Goal: Task Accomplishment & Management: Use online tool/utility

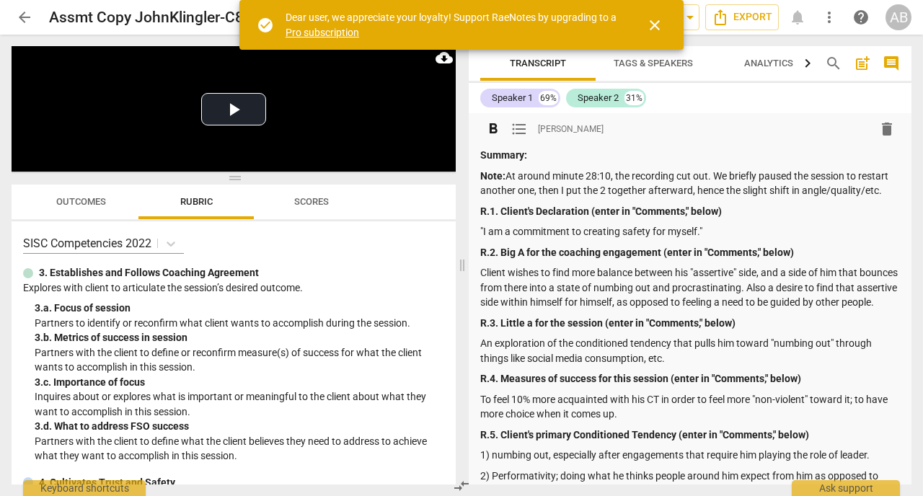
click at [681, 141] on div "format_bold format_list_bulleted [PERSON_NAME] delete" at bounding box center [689, 129] width 419 height 26
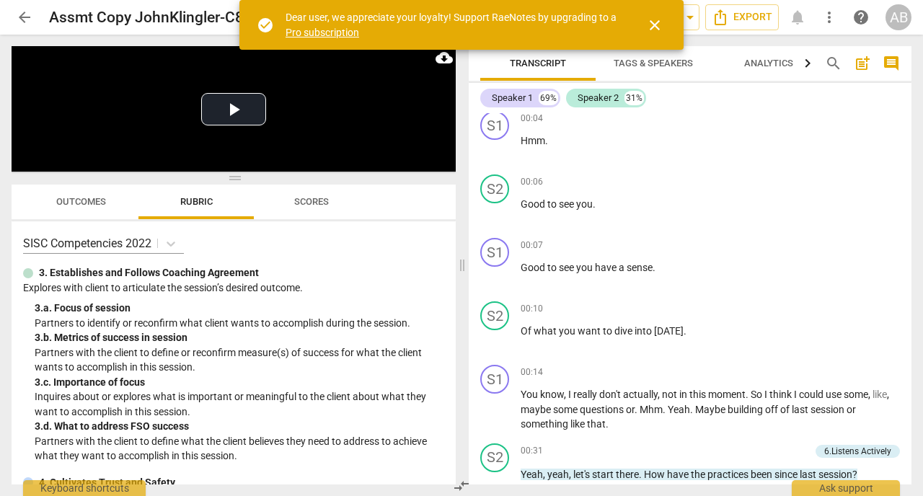
scroll to position [1008, 0]
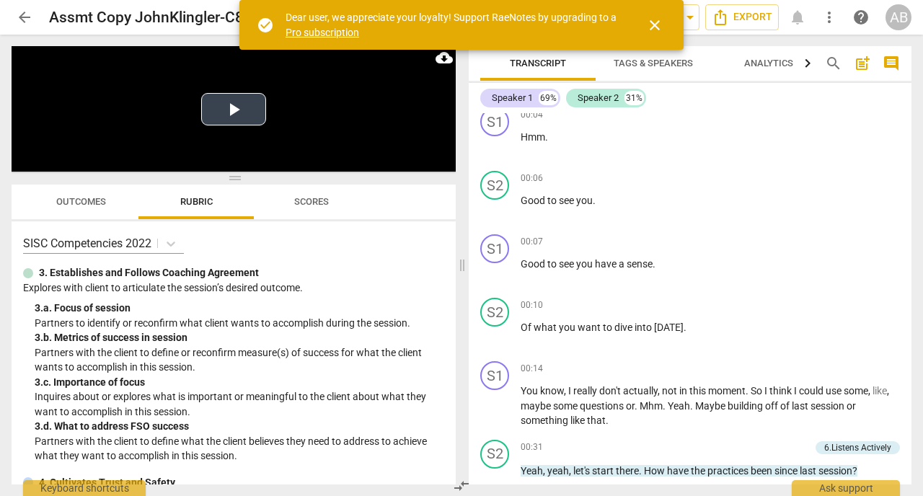
click at [224, 107] on button "Play Video" at bounding box center [233, 109] width 65 height 32
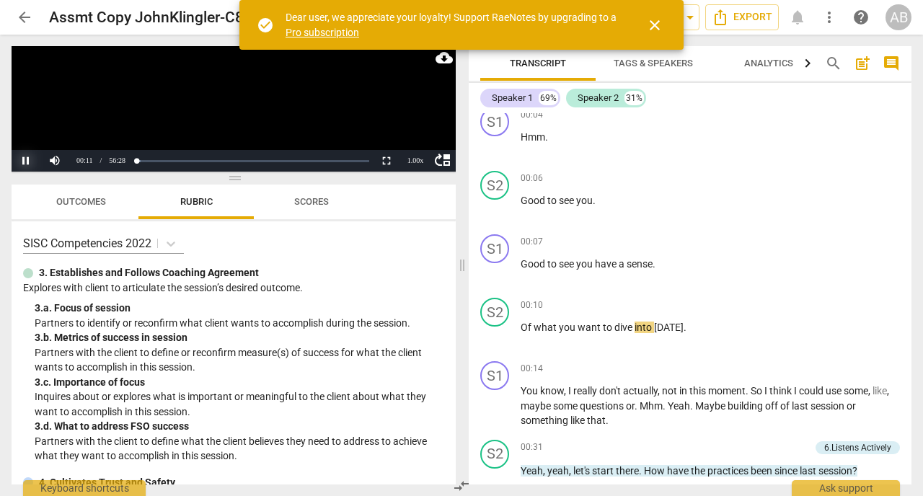
click at [27, 162] on button "Pause" at bounding box center [26, 161] width 29 height 22
click at [598, 270] on span "have" at bounding box center [607, 264] width 24 height 12
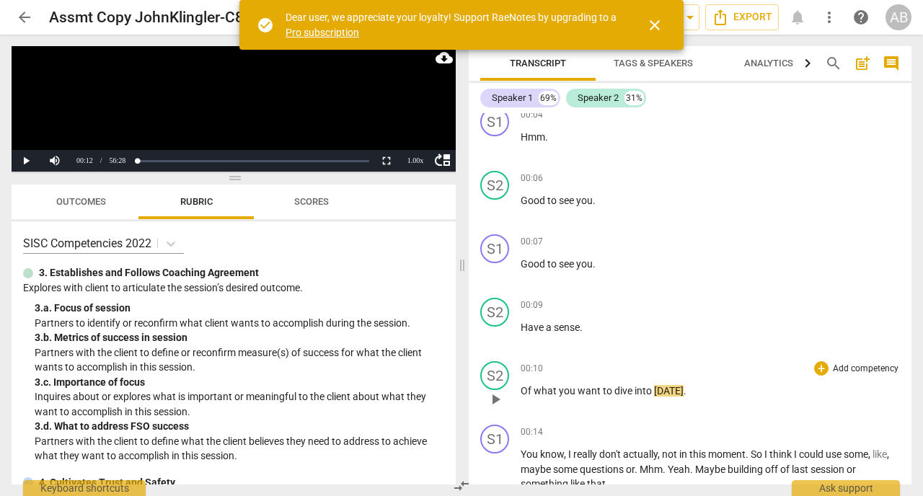
click at [523, 396] on span "Of" at bounding box center [526, 391] width 13 height 12
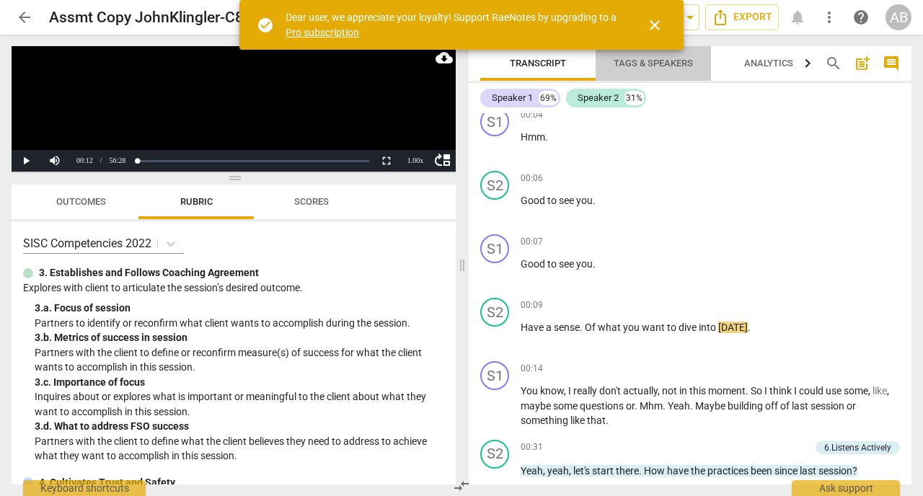
click at [668, 69] on span "Tags & Speakers" at bounding box center [653, 63] width 114 height 19
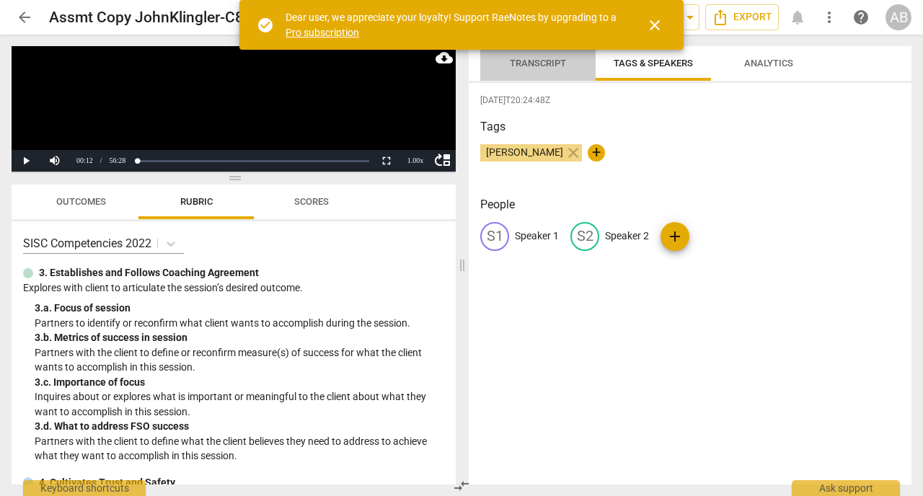
click at [532, 65] on span "Transcript" at bounding box center [538, 63] width 56 height 11
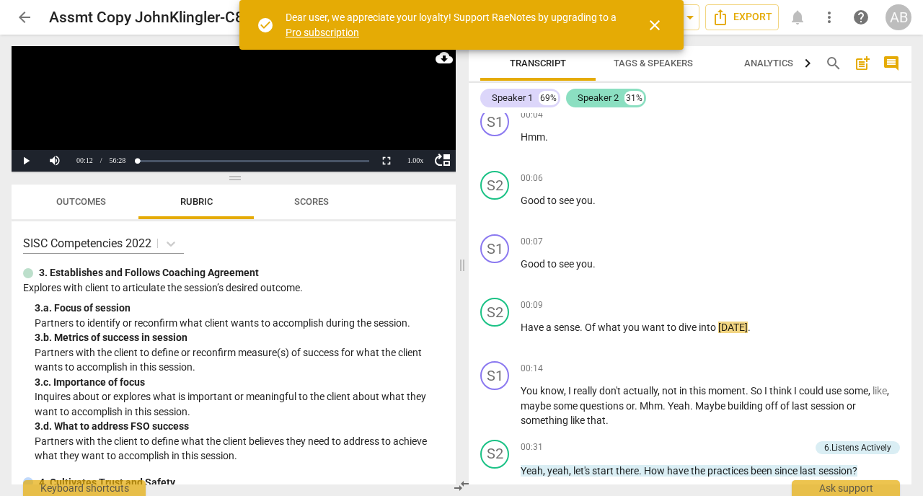
click at [600, 102] on div "Speaker 2" at bounding box center [597, 98] width 41 height 14
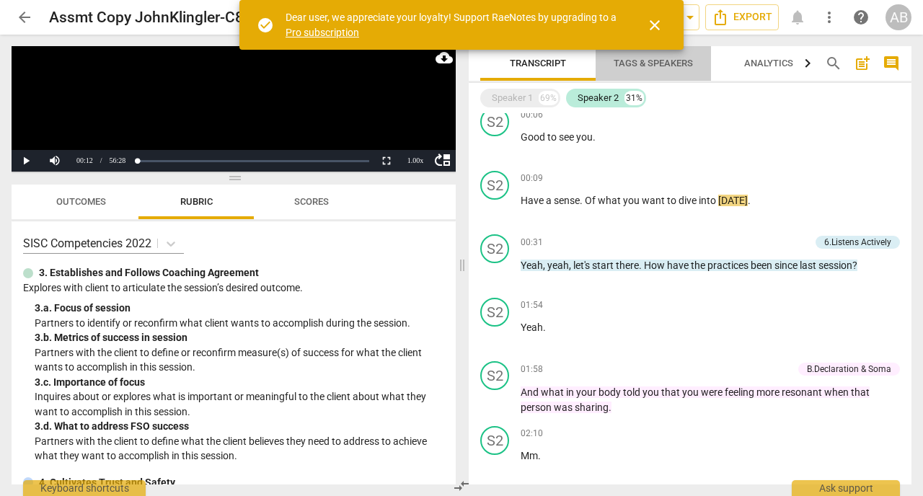
click at [641, 66] on span "Tags & Speakers" at bounding box center [652, 63] width 79 height 11
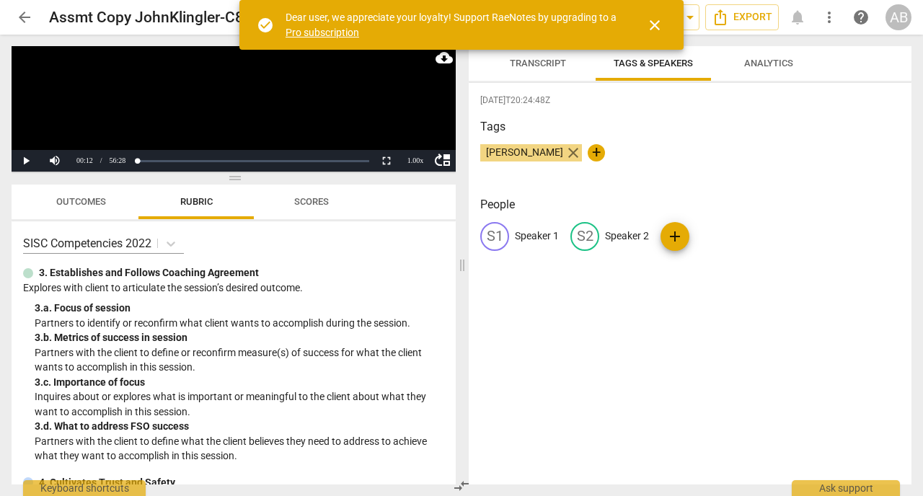
click at [582, 153] on span "close" at bounding box center [572, 152] width 17 height 17
click at [629, 236] on p "Speaker 2" at bounding box center [627, 235] width 44 height 15
type input "[PERSON_NAME]"
click at [547, 234] on p "Speaker 1" at bounding box center [537, 235] width 44 height 15
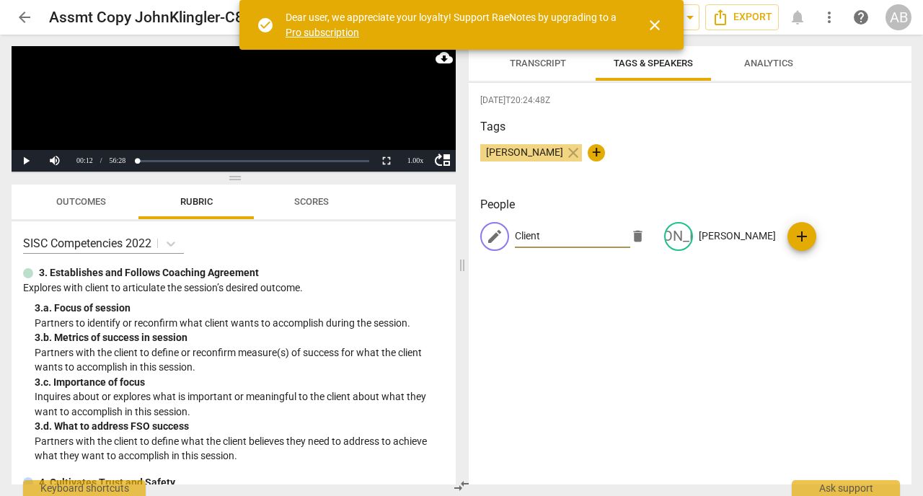
type input "Client"
click at [603, 316] on div "[DATE]T20:24:48Z Tags [PERSON_NAME] close + People edit Client delete [PERSON_N…" at bounding box center [690, 283] width 443 height 401
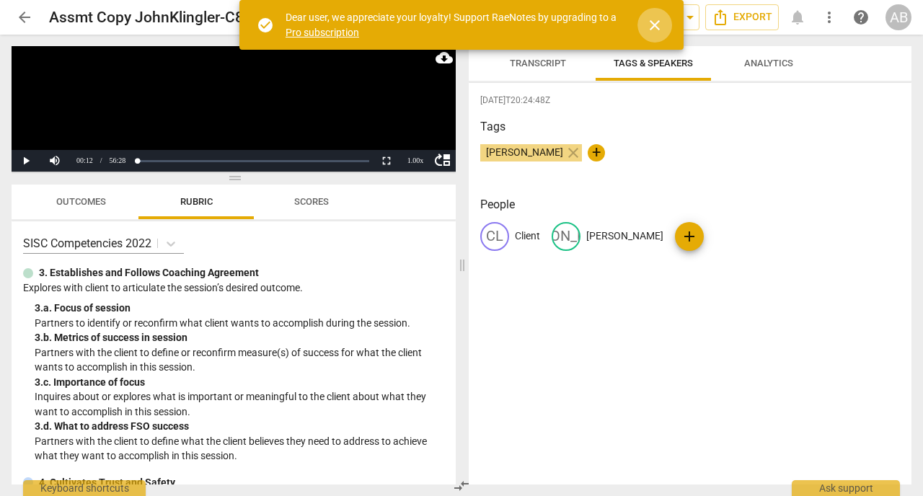
click at [654, 29] on span "close" at bounding box center [654, 25] width 17 height 17
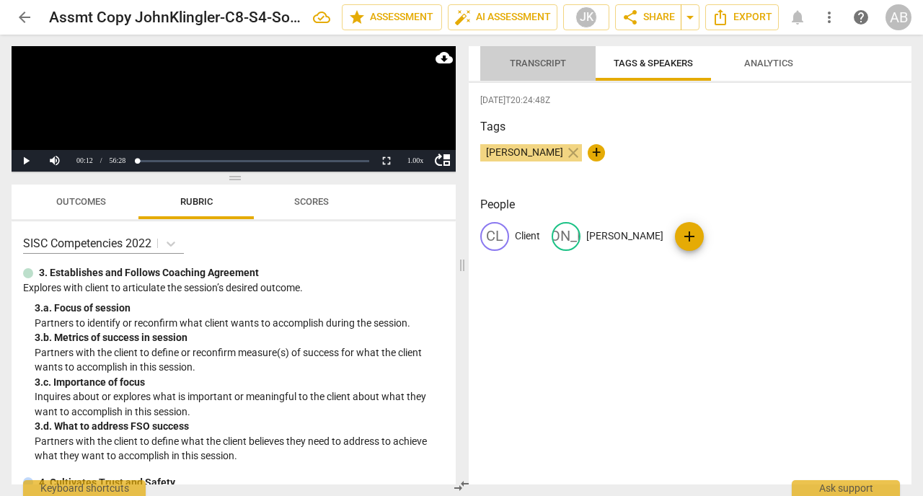
click at [537, 64] on span "Transcript" at bounding box center [538, 63] width 56 height 11
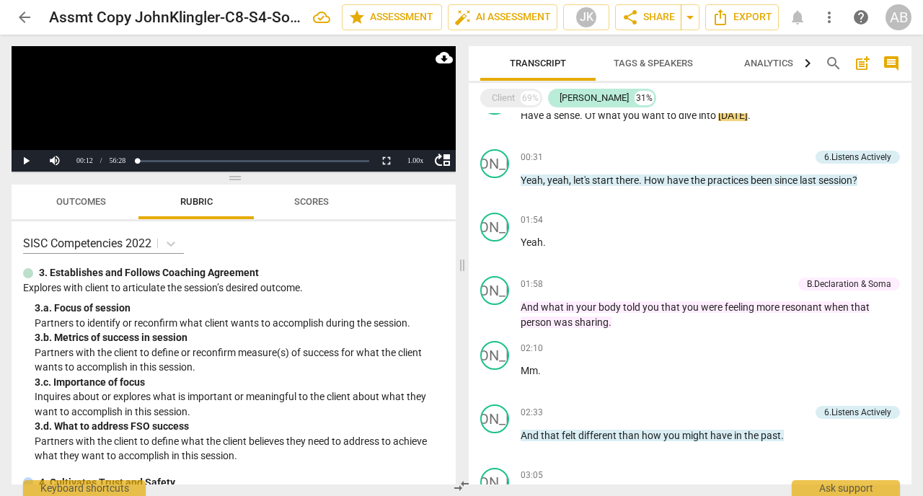
scroll to position [1101, 0]
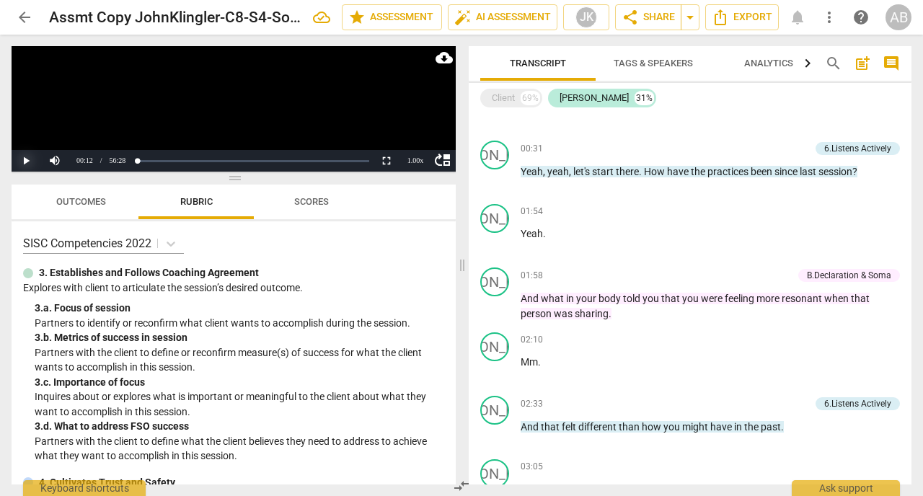
click at [26, 164] on button "Play" at bounding box center [26, 161] width 29 height 22
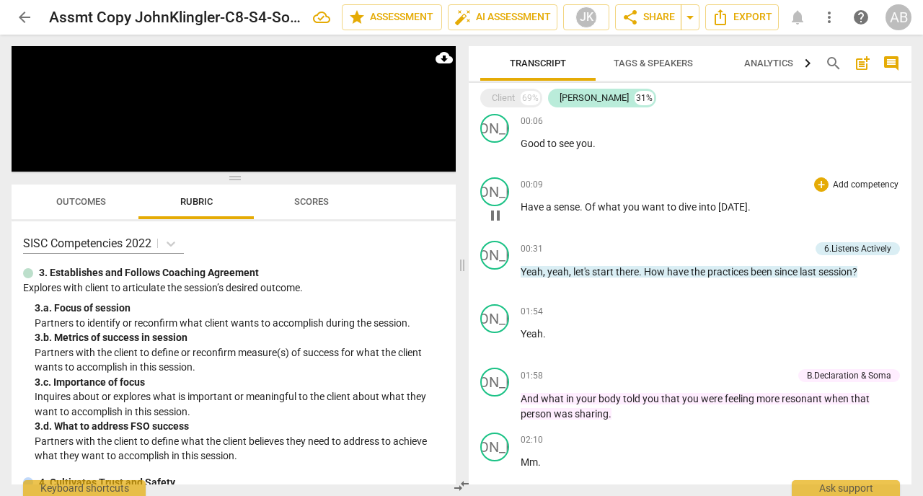
scroll to position [998, 0]
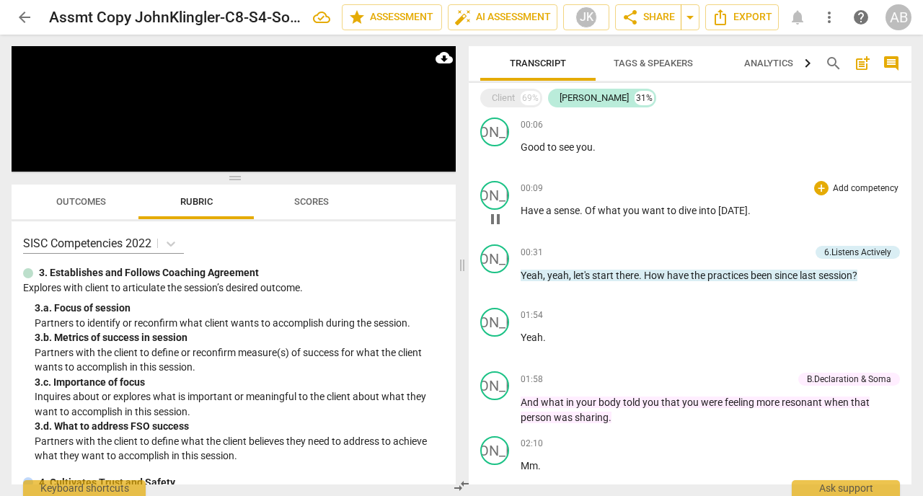
click at [530, 195] on span "00:09" at bounding box center [531, 188] width 22 height 12
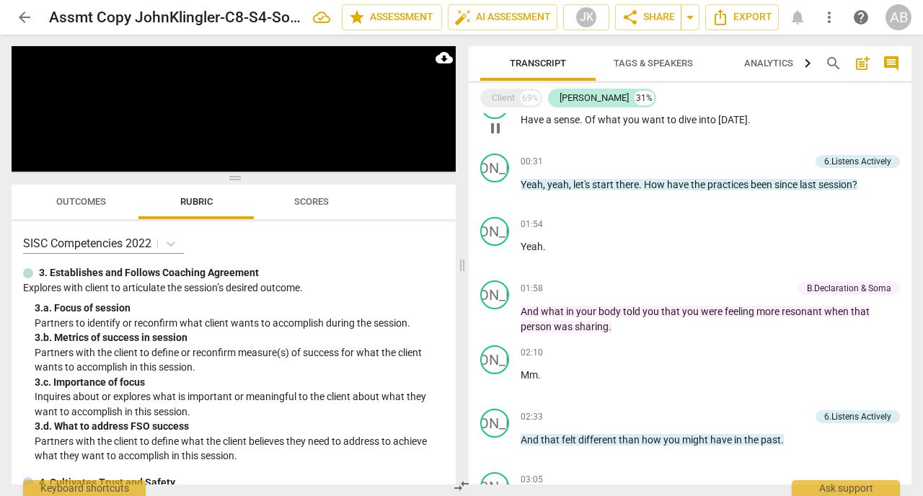
scroll to position [1089, 0]
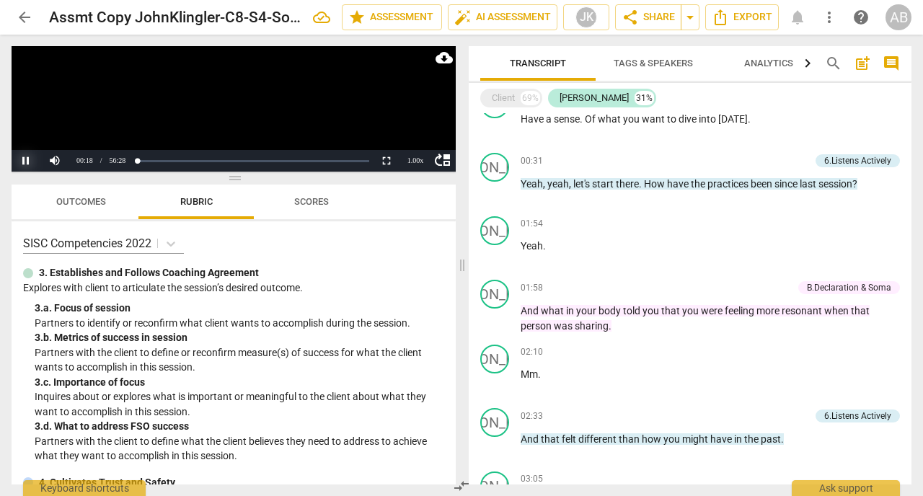
click at [23, 156] on button "Pause" at bounding box center [26, 161] width 29 height 22
click at [21, 18] on span "arrow_back" at bounding box center [24, 17] width 17 height 17
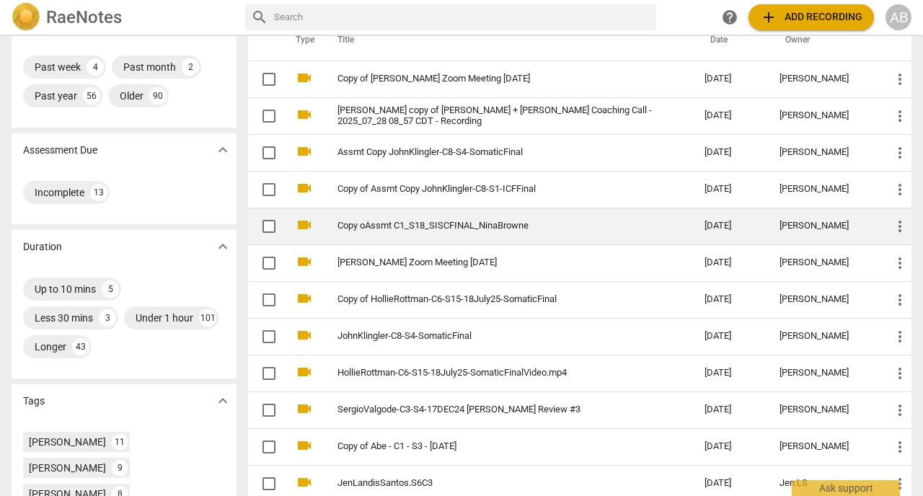
scroll to position [164, 0]
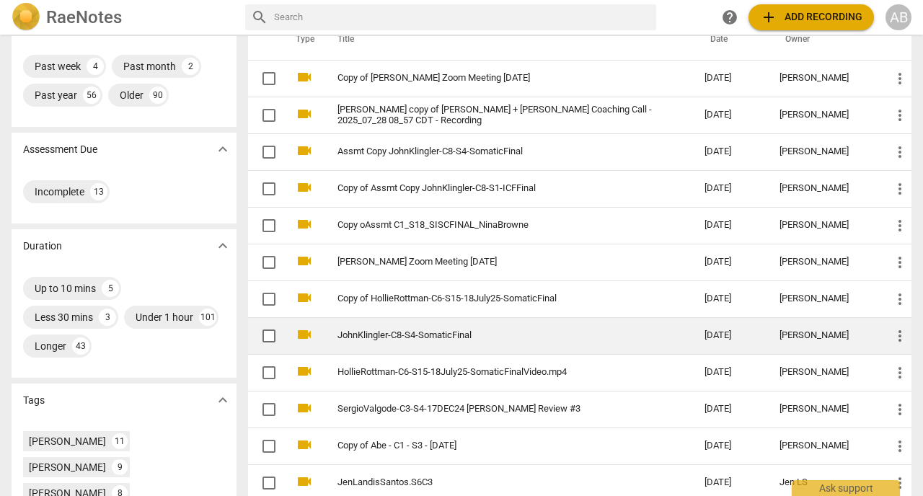
click at [394, 337] on link "JohnKlingler-C8-S4-SomaticFinal" at bounding box center [494, 335] width 315 height 11
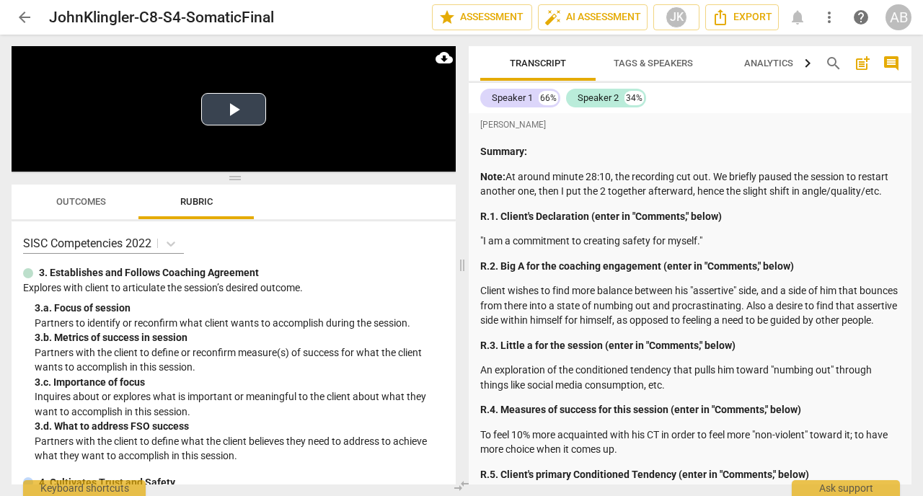
click at [239, 110] on button "Play Video" at bounding box center [233, 109] width 65 height 32
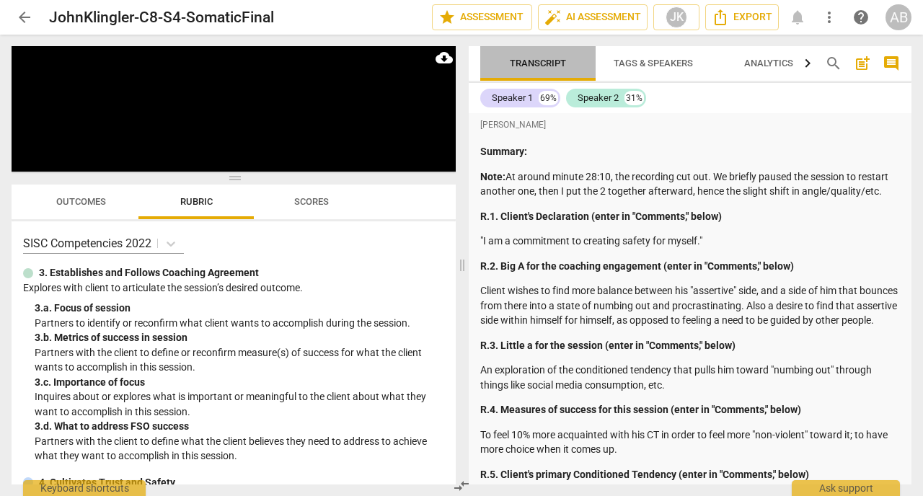
click at [525, 66] on span "Transcript" at bounding box center [538, 63] width 56 height 11
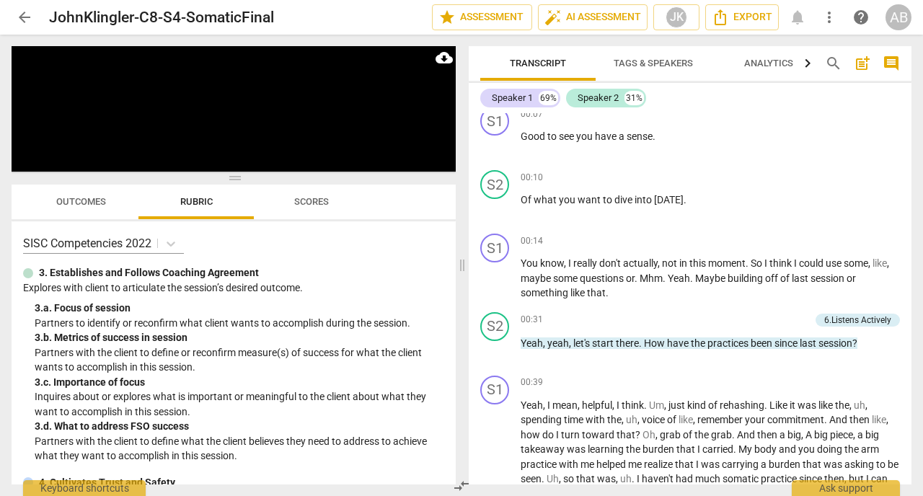
scroll to position [1240, 0]
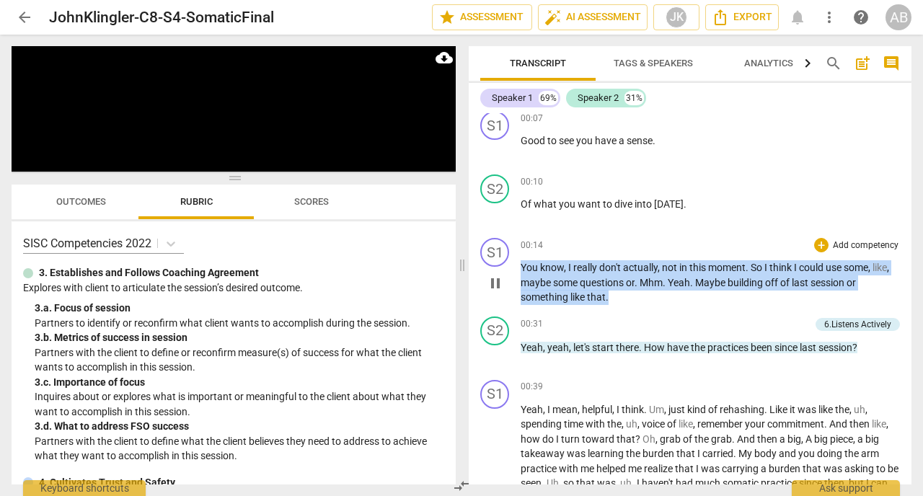
drag, startPoint x: 619, startPoint y: 314, endPoint x: 520, endPoint y: 283, distance: 104.4
click at [520, 283] on div "S1 play_arrow pause 00:14 + Add competency keyboard_arrow_right You know , I re…" at bounding box center [690, 271] width 443 height 79
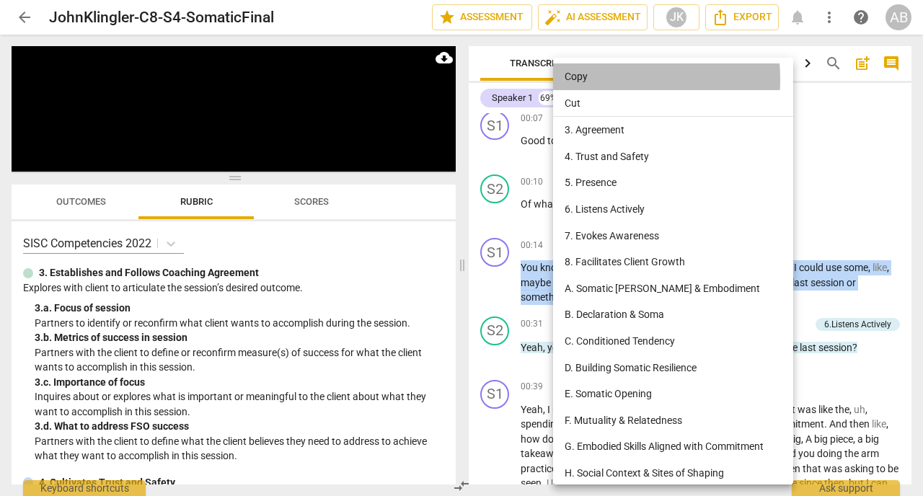
click at [574, 79] on li "Copy" at bounding box center [673, 76] width 240 height 27
copy p "You know , I really don't actually , not in this moment . So I think I could us…"
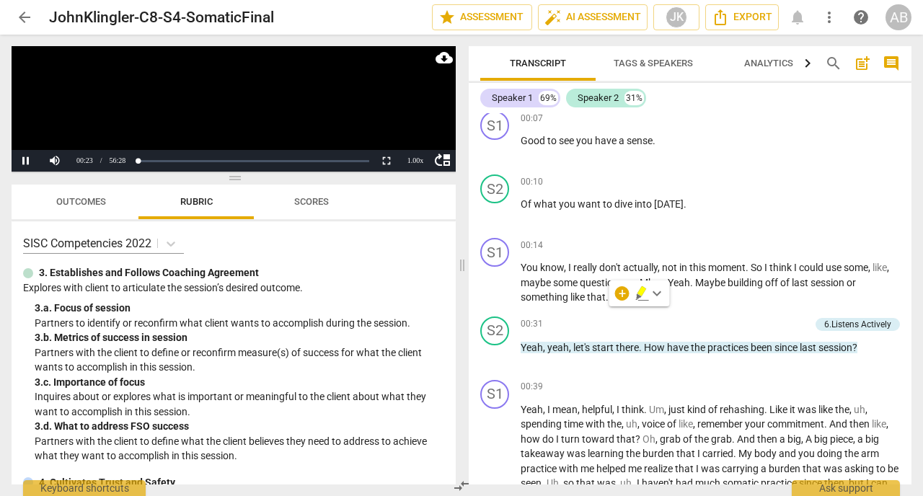
click at [20, 19] on span "arrow_back" at bounding box center [24, 17] width 17 height 17
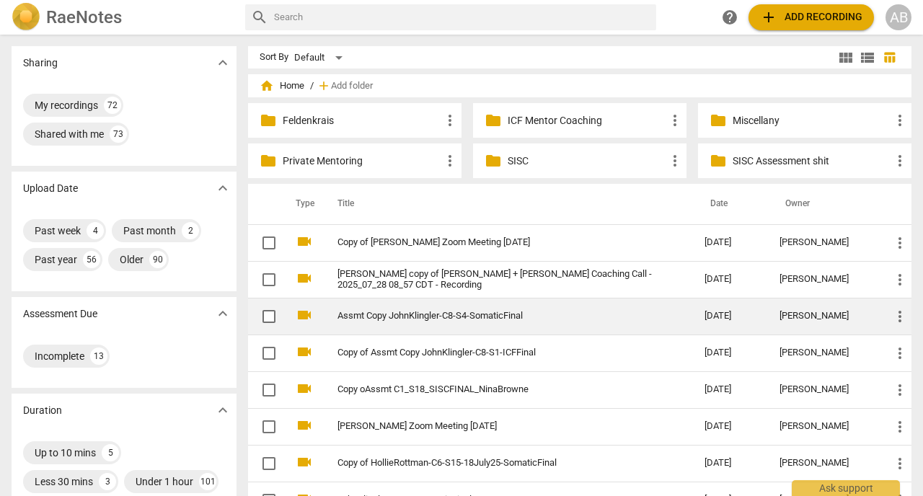
click at [405, 311] on link "Assmt Copy JohnKlingler-C8-S4-SomaticFinal" at bounding box center [494, 316] width 315 height 11
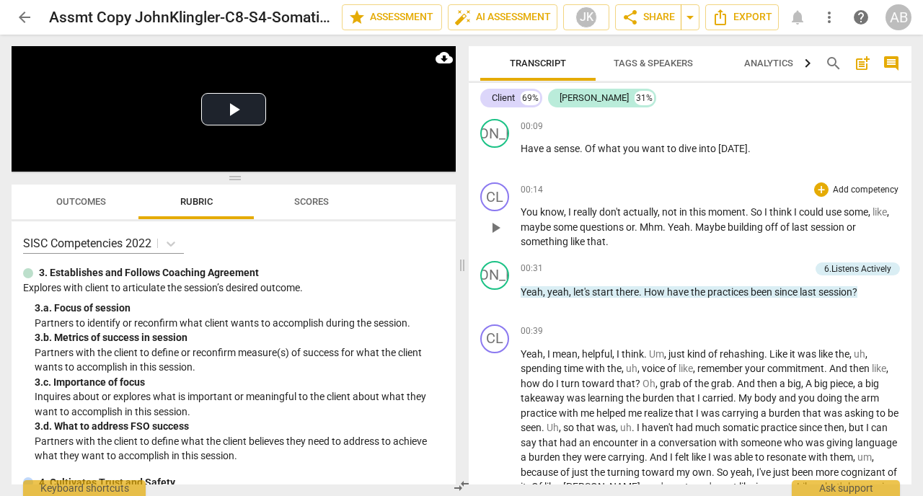
scroll to position [1189, 0]
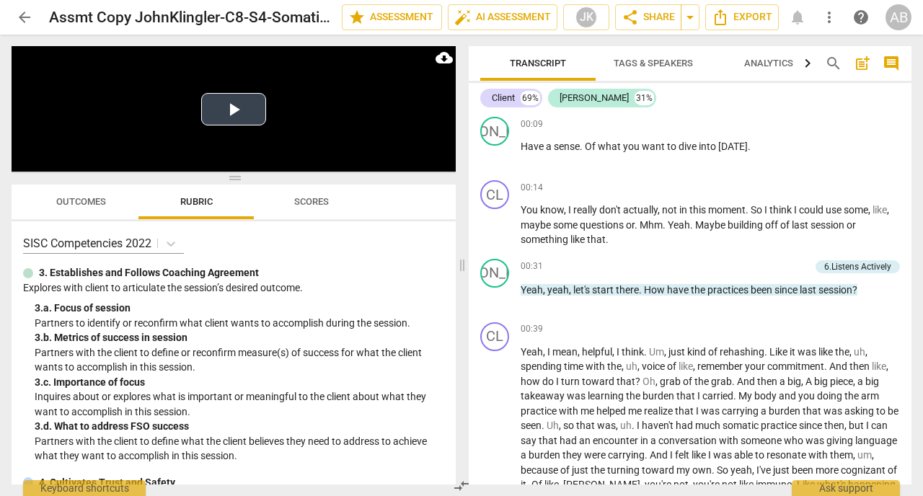
click at [236, 106] on button "Play Video" at bounding box center [233, 109] width 65 height 32
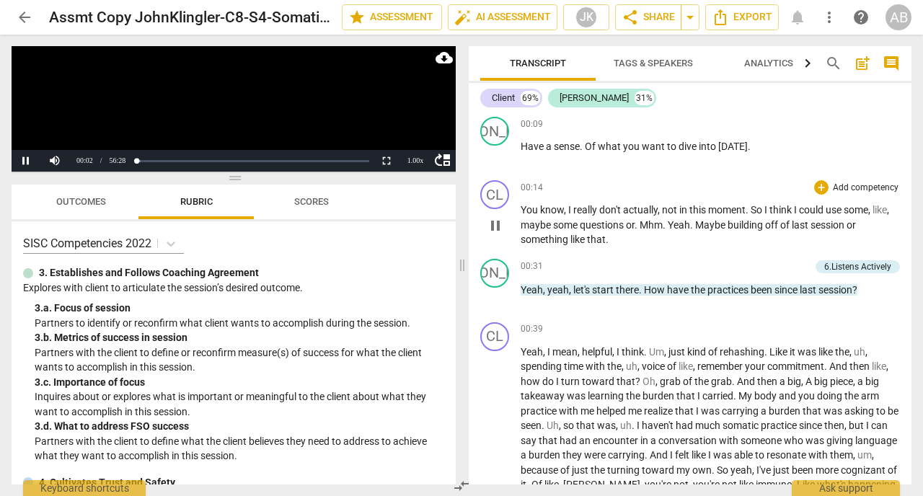
click at [700, 231] on span "Maybe" at bounding box center [711, 225] width 32 height 12
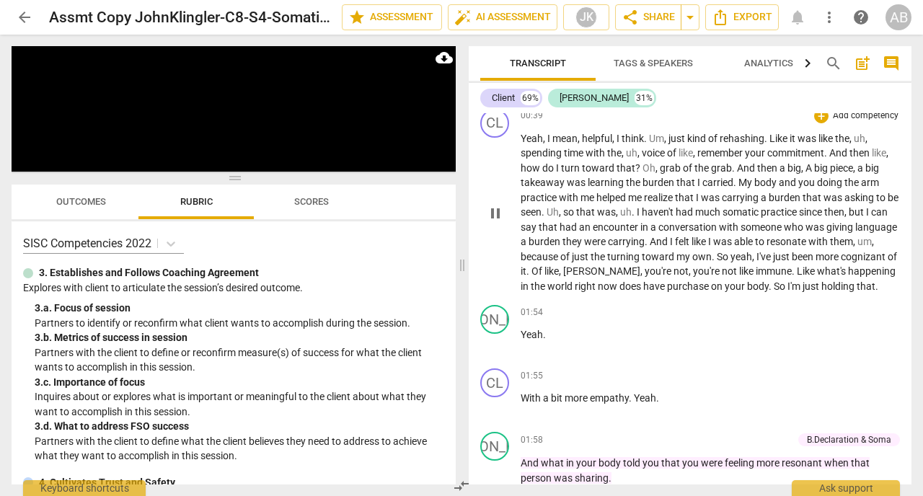
scroll to position [1403, 0]
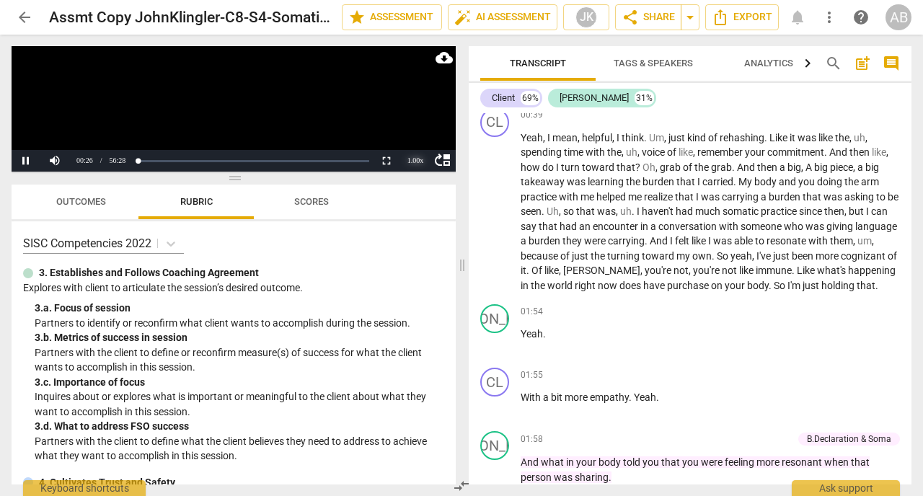
click at [414, 164] on div "1.00 x" at bounding box center [415, 161] width 29 height 22
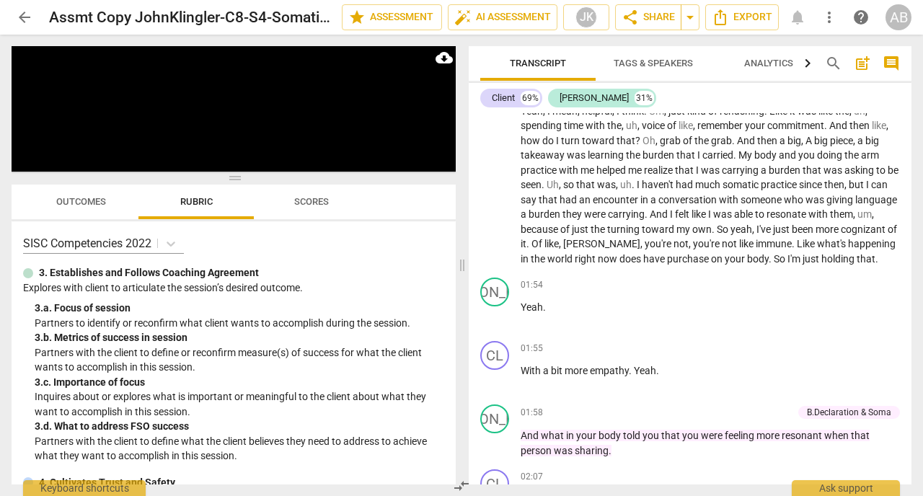
scroll to position [1431, 0]
click at [498, 193] on span "pause" at bounding box center [495, 184] width 17 height 17
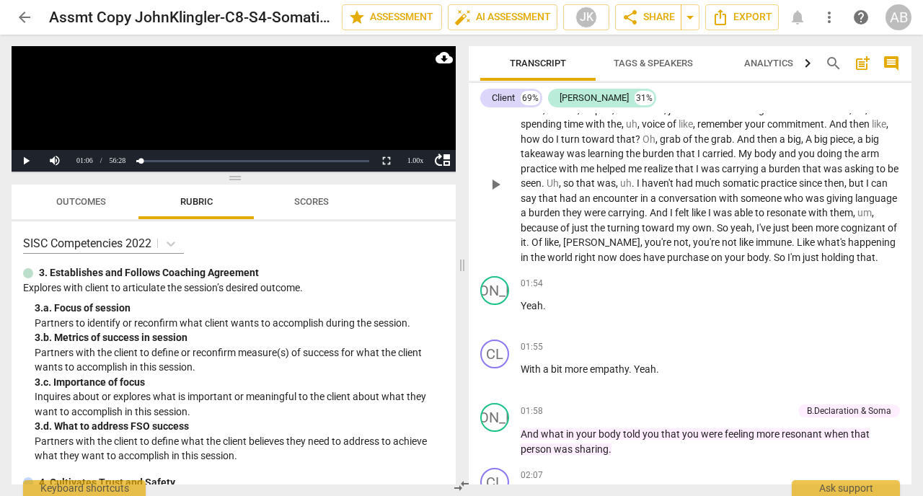
click at [498, 193] on span "play_arrow" at bounding box center [495, 184] width 17 height 17
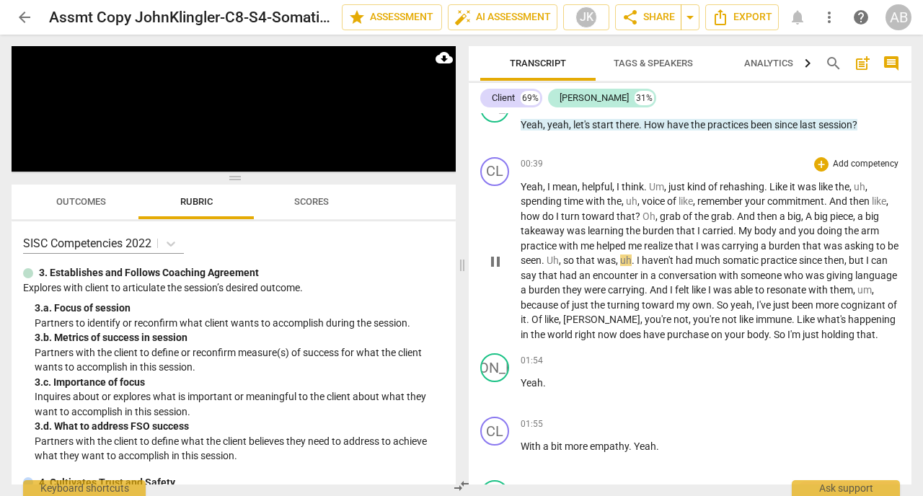
scroll to position [1349, 0]
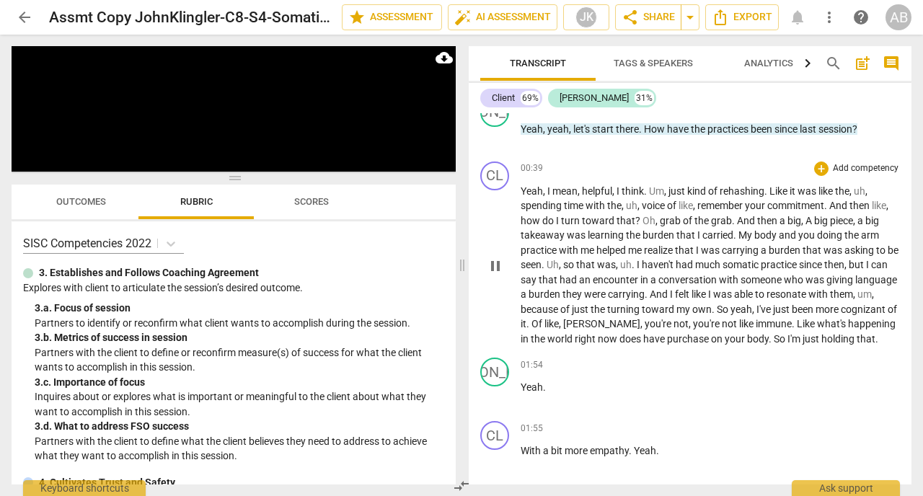
click at [645, 211] on span "voice" at bounding box center [653, 206] width 25 height 12
click at [644, 211] on span "voice" at bounding box center [653, 206] width 25 height 12
click at [498, 275] on span "pause" at bounding box center [495, 265] width 17 height 17
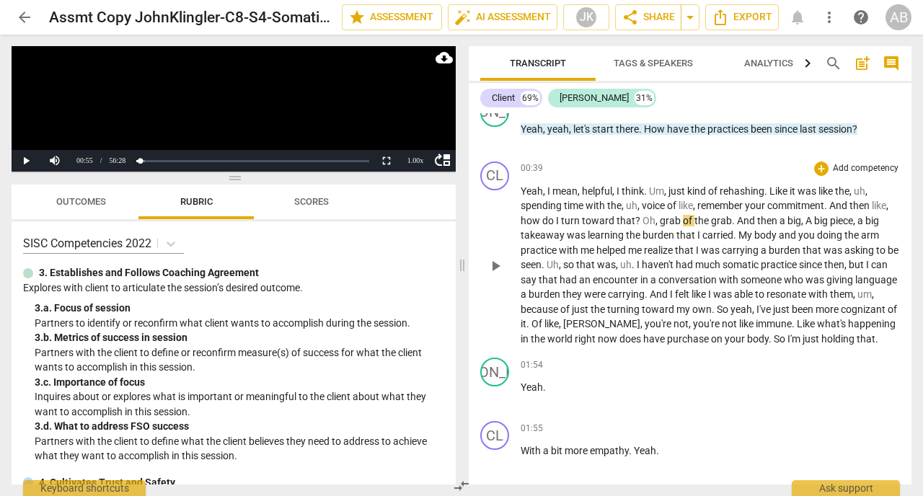
click at [660, 226] on span "grab" at bounding box center [671, 221] width 23 height 12
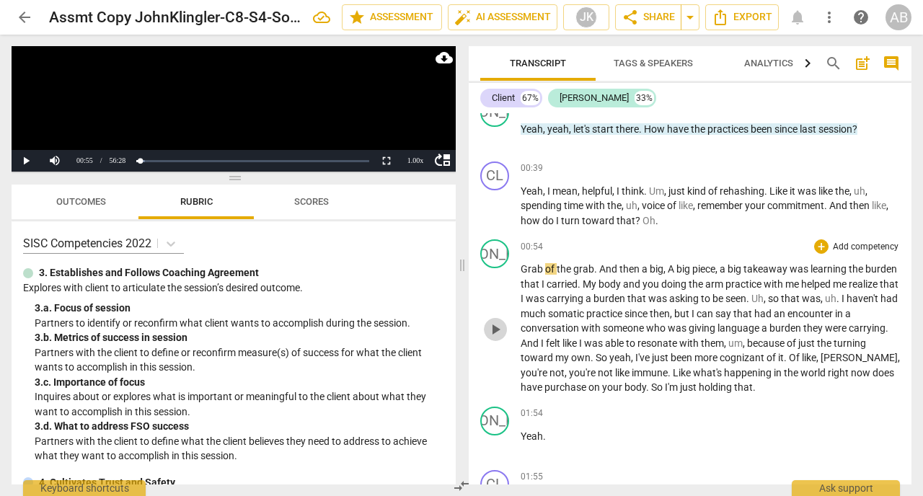
click at [497, 338] on span "play_arrow" at bounding box center [495, 329] width 17 height 17
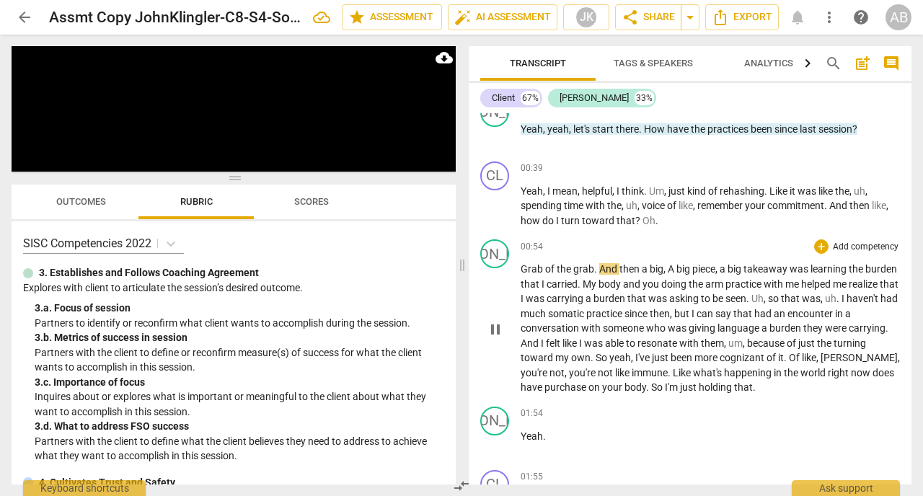
click at [498, 338] on span "pause" at bounding box center [495, 329] width 17 height 17
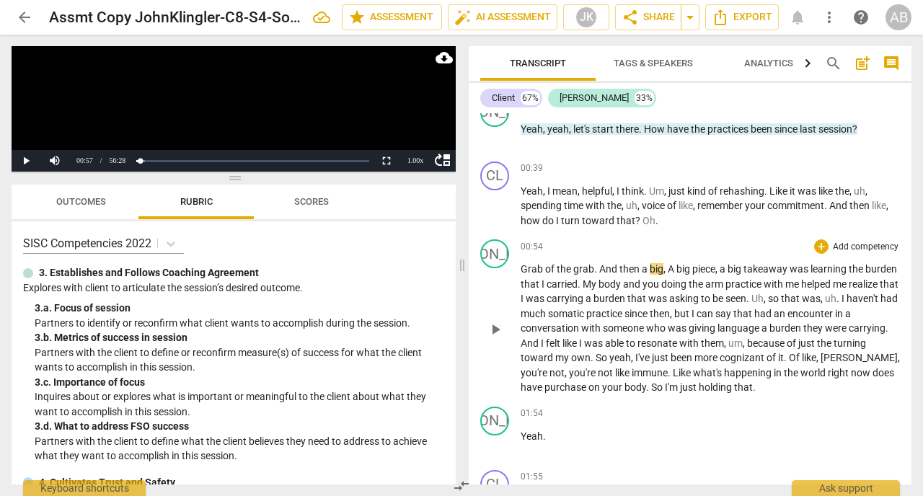
click at [556, 275] on span "of" at bounding box center [551, 269] width 12 height 12
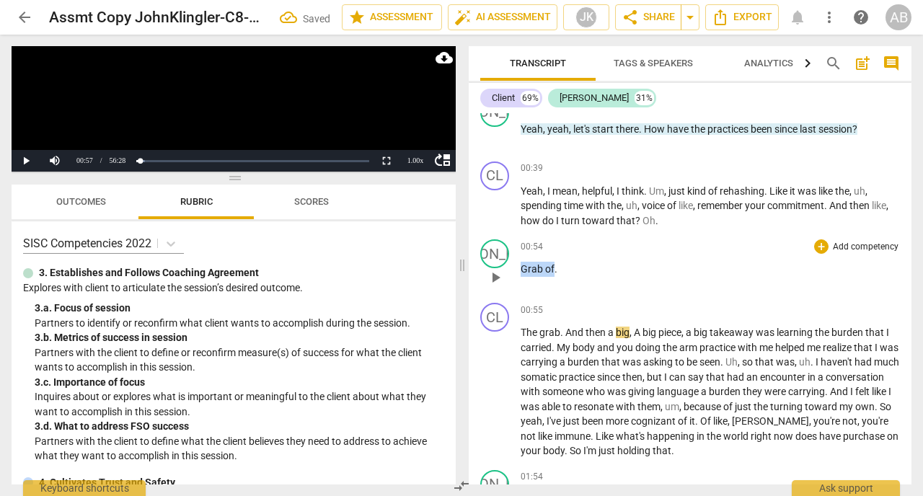
drag, startPoint x: 523, startPoint y: 286, endPoint x: 552, endPoint y: 286, distance: 29.6
click at [552, 277] on p "Grab of ." at bounding box center [709, 269] width 379 height 15
click at [823, 254] on div "+" at bounding box center [821, 246] width 14 height 14
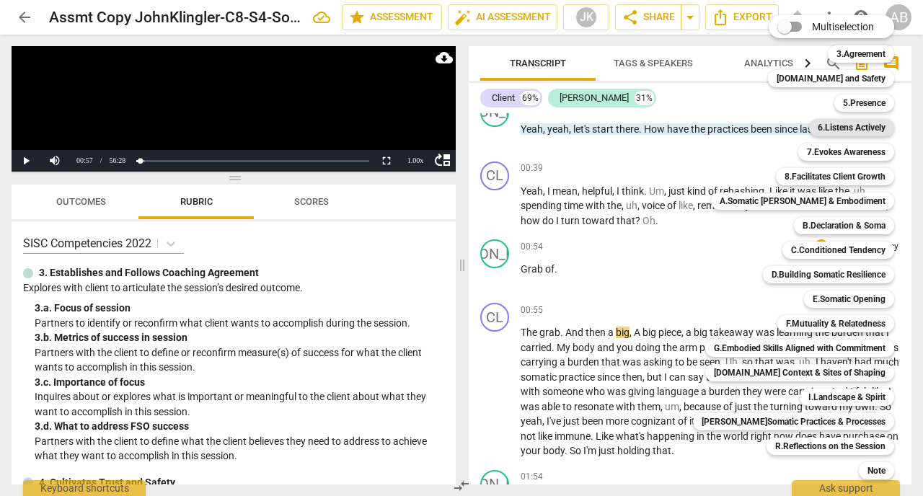
click at [820, 130] on b "6.Listens Actively" at bounding box center [851, 127] width 68 height 17
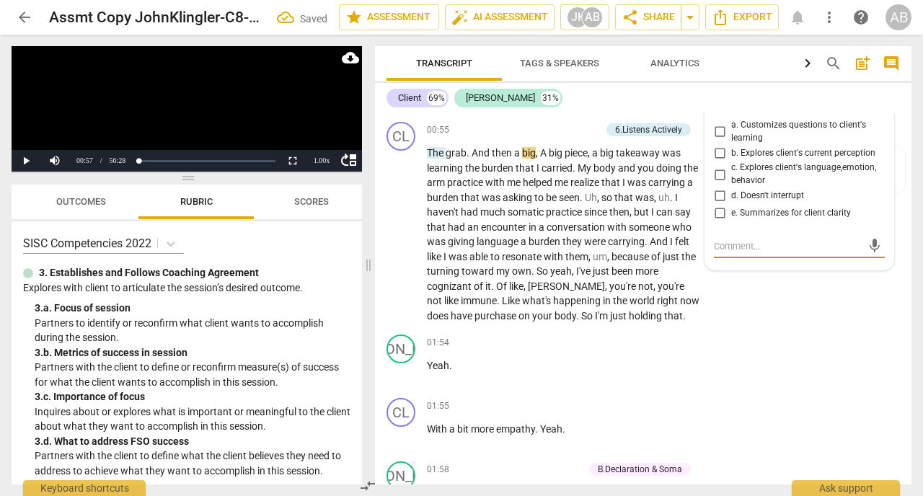
scroll to position [1506, 0]
click at [714, 203] on input "d. Doesn't interrupt" at bounding box center [719, 194] width 23 height 17
checkbox input "true"
click at [633, 112] on div "Client 69% [PERSON_NAME] 31% format_bold format_list_bulleted [PERSON_NAME] del…" at bounding box center [643, 283] width 536 height 401
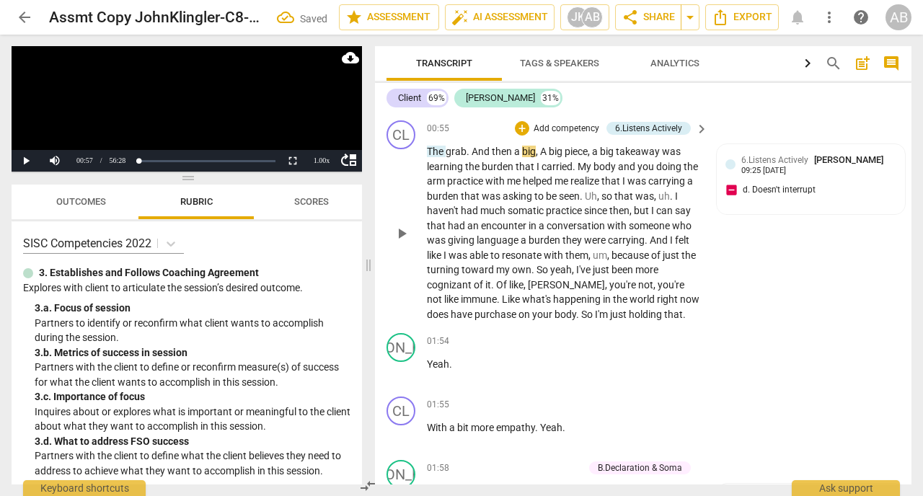
click at [404, 242] on span "play_arrow" at bounding box center [401, 233] width 17 height 17
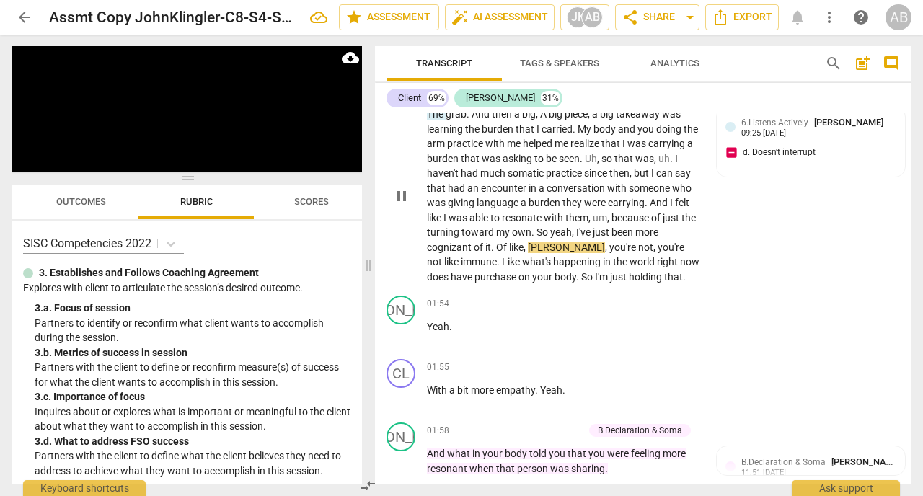
scroll to position [1531, 0]
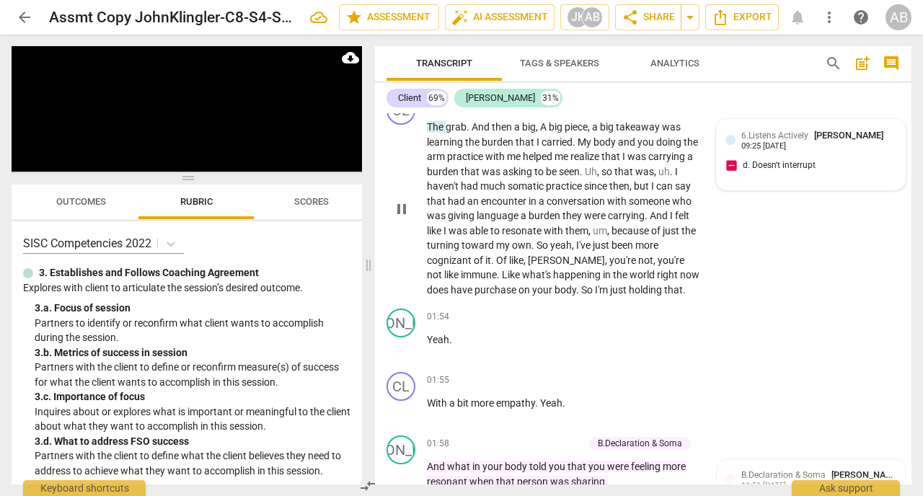
click at [822, 181] on div "6.Listens Actively [PERSON_NAME] 09:25 [DATE] d. Doesn't interrupt" at bounding box center [810, 154] width 171 height 53
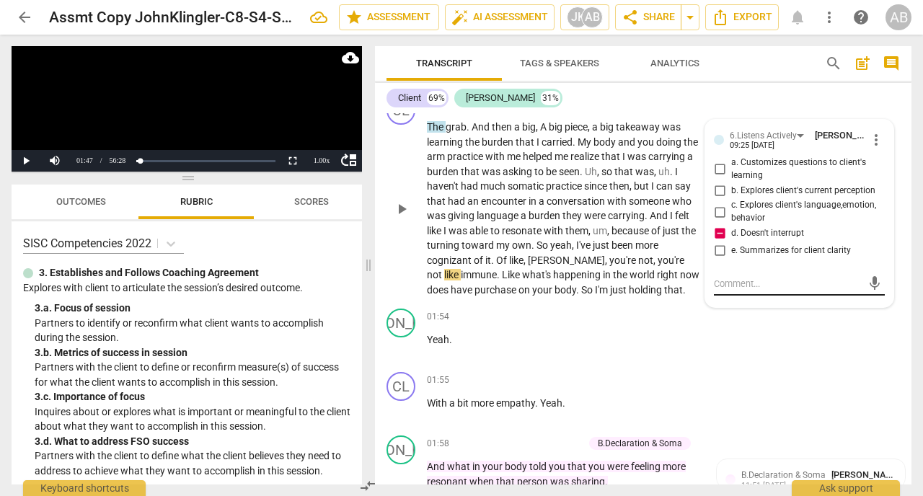
click at [776, 290] on div "mic" at bounding box center [799, 283] width 171 height 23
click at [739, 290] on textarea at bounding box center [788, 284] width 148 height 14
type textarea "A"
type textarea "Al"
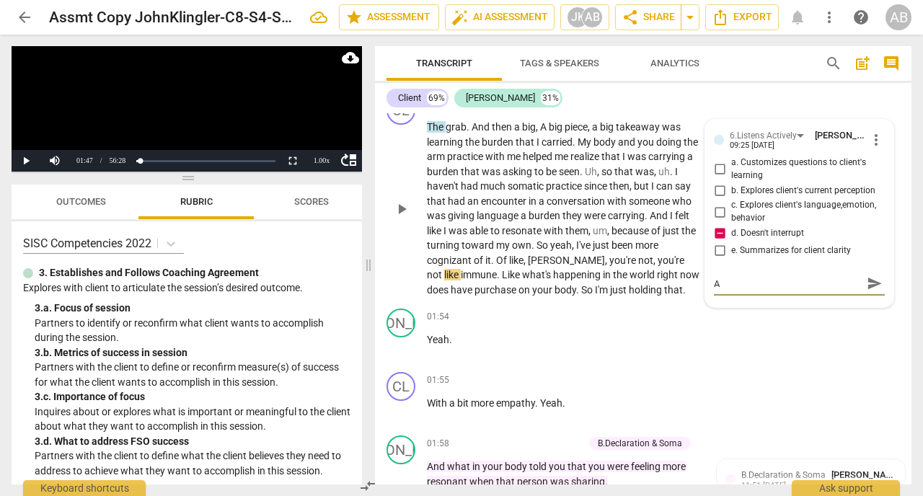
type textarea "Al"
type textarea "Als"
type textarea "Also"
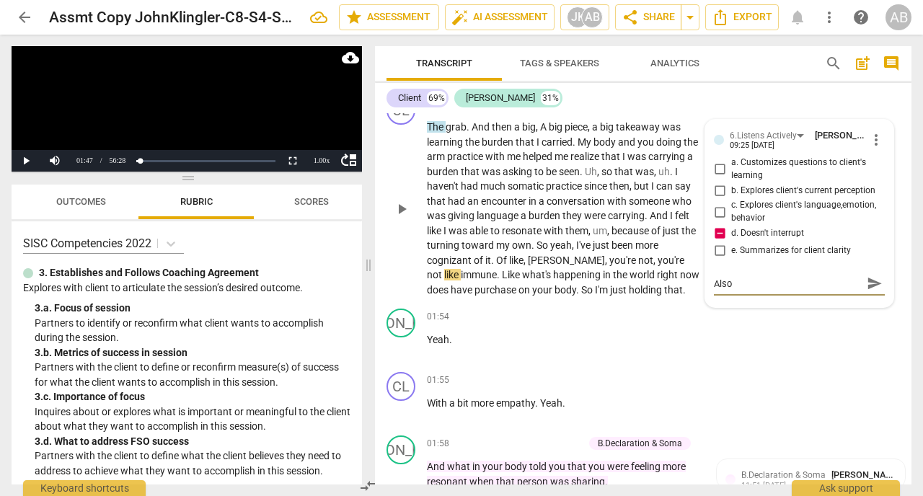
type textarea "Also"
type textarea "Also l"
type textarea "Also lo"
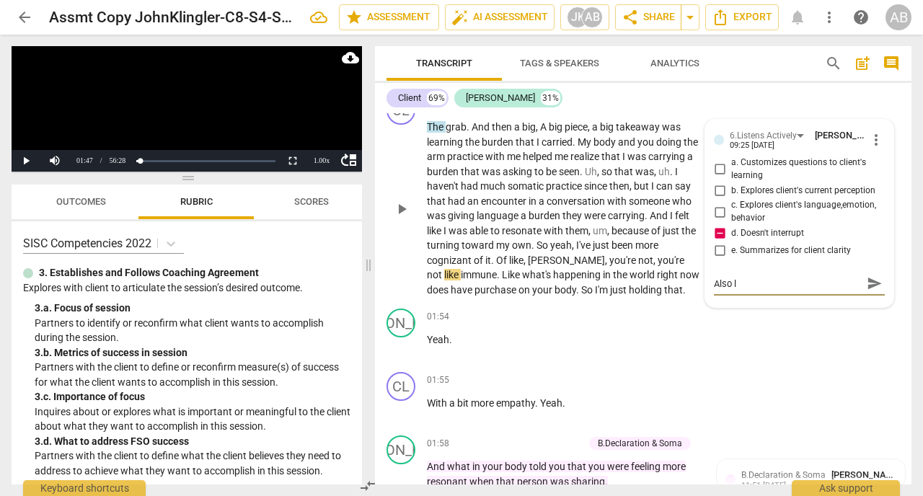
type textarea "Also lo"
type textarea "Also lot"
type textarea "Also lots"
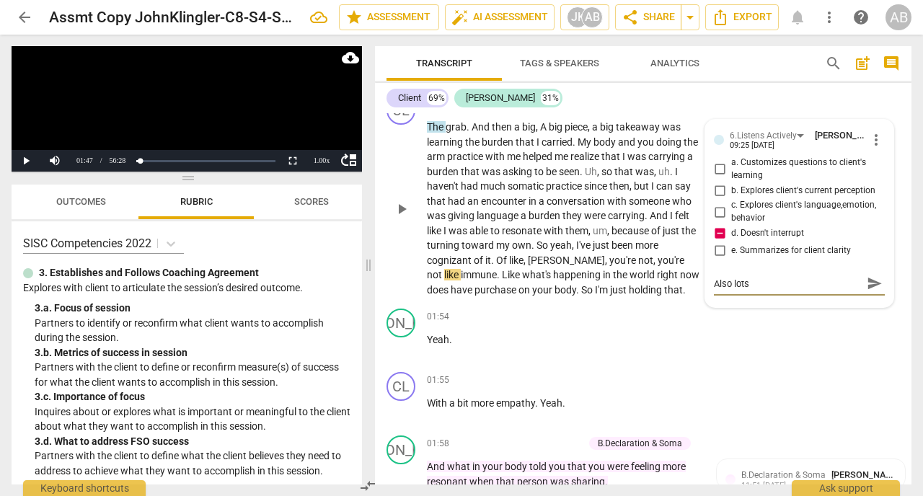
type textarea "Also lots"
type textarea "Also lots o"
type textarea "Also lots of"
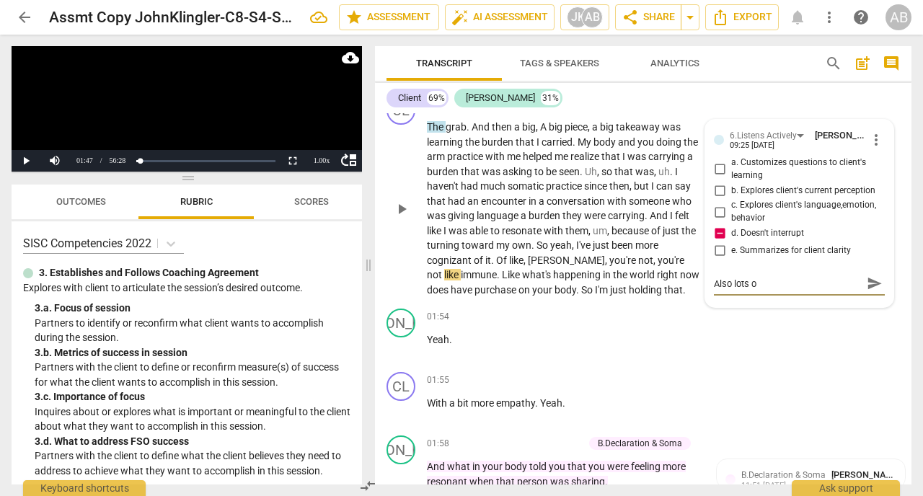
type textarea "Also lots of"
type textarea "Also lots of l"
type textarea "Also lots of li"
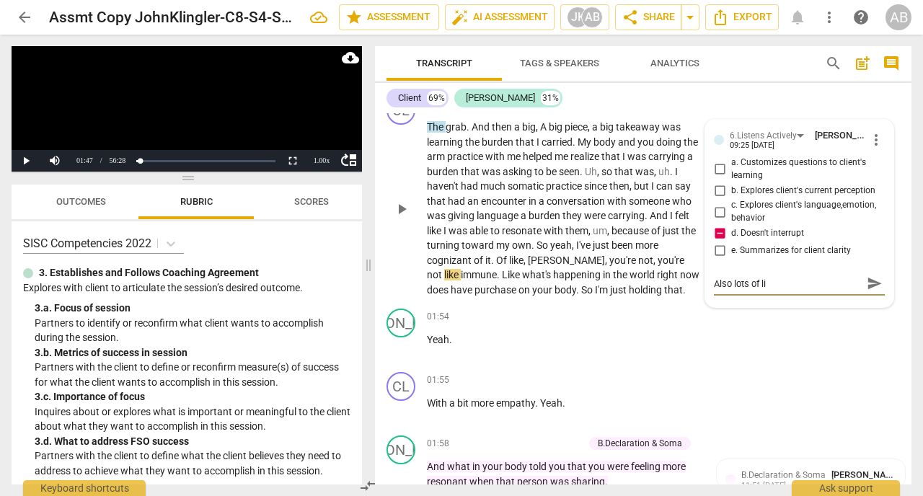
type textarea "Also lots of lis"
type textarea "Also lots of list"
type textarea "Also lots of liste"
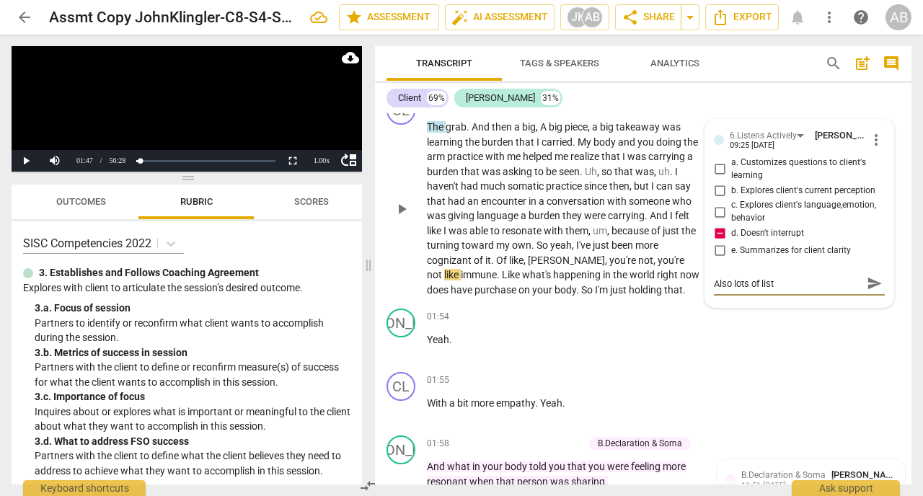
type textarea "Also lots of liste"
type textarea "Also lots of listen"
type textarea "Also lots of listeni"
type textarea "Also lots of listenin"
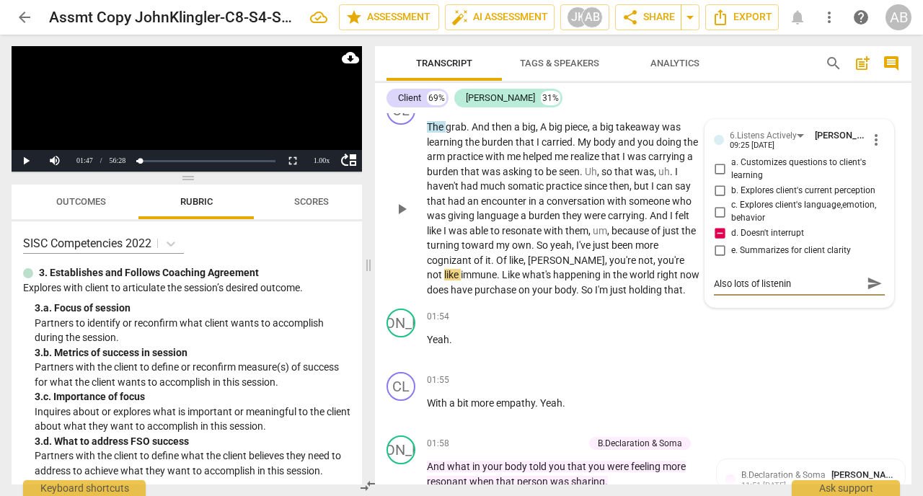
type textarea "Also lots of listening"
type textarea "Also lots of listening s"
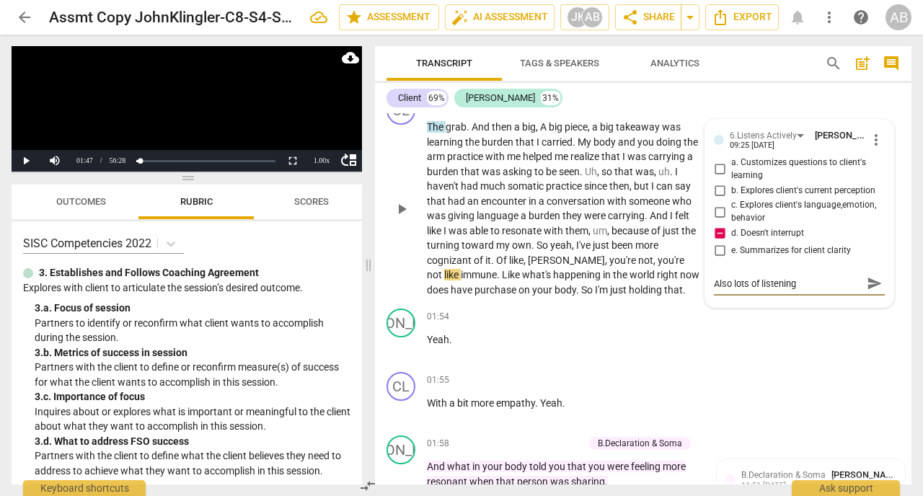
type textarea "Also lots of listening s"
type textarea "Also lots of listening"
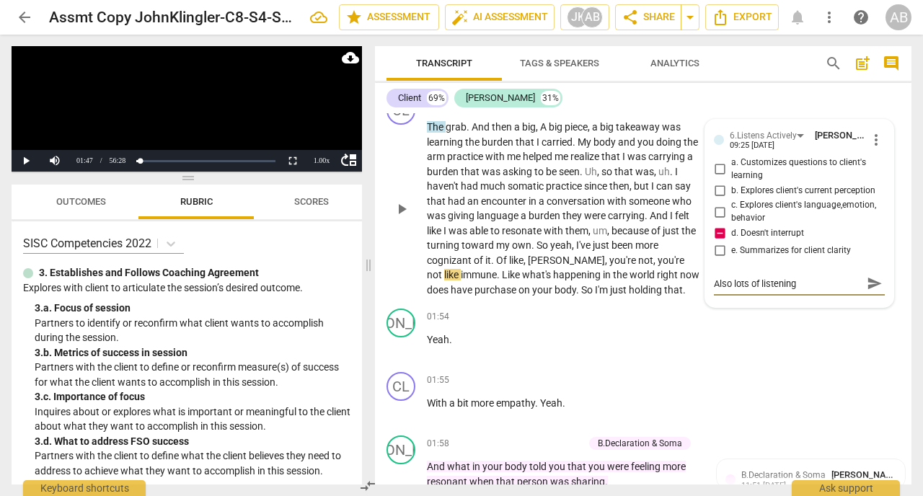
type textarea "Also lots of listenin"
type textarea "Also lots of listeni"
type textarea "Also lots of listen"
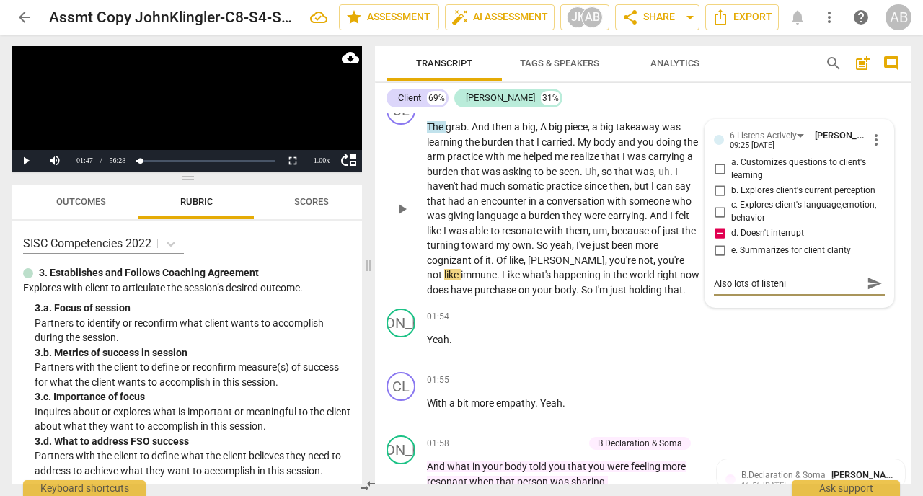
type textarea "Also lots of listen"
type textarea "Also lots of liste"
type textarea "Also lots of list"
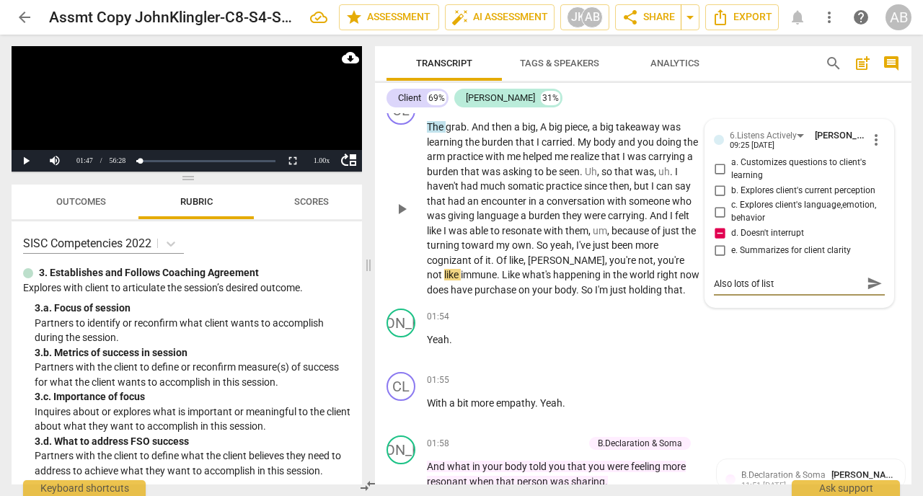
type textarea "Also lots of lis"
type textarea "Also lots of li"
type textarea "Also lots of l"
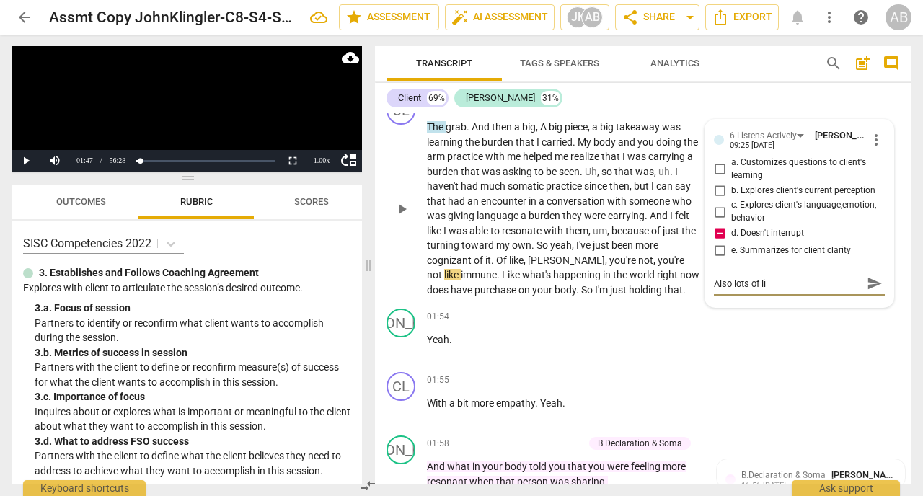
type textarea "Also lots of l"
type textarea "Also lots of"
type textarea "Also lots of M"
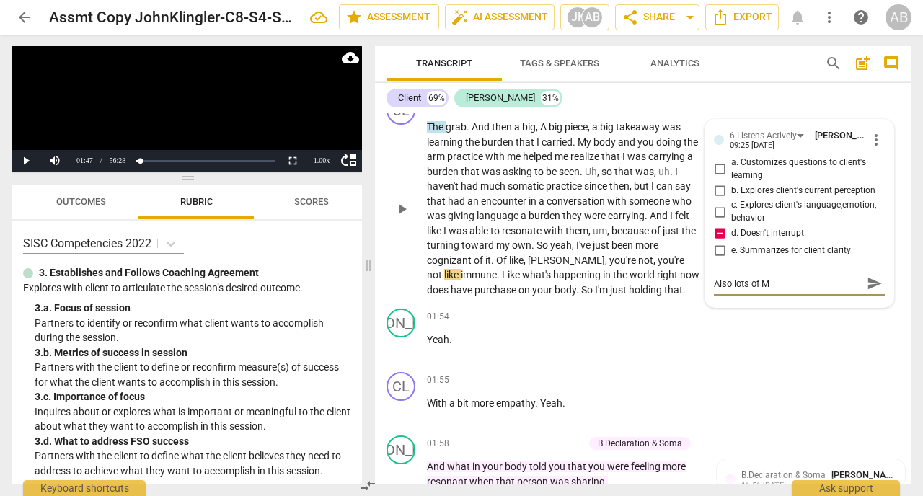
type textarea "Also lots of Mh"
type textarea "Also lots of Mhm"
type textarea "Also lots of Mhm'"
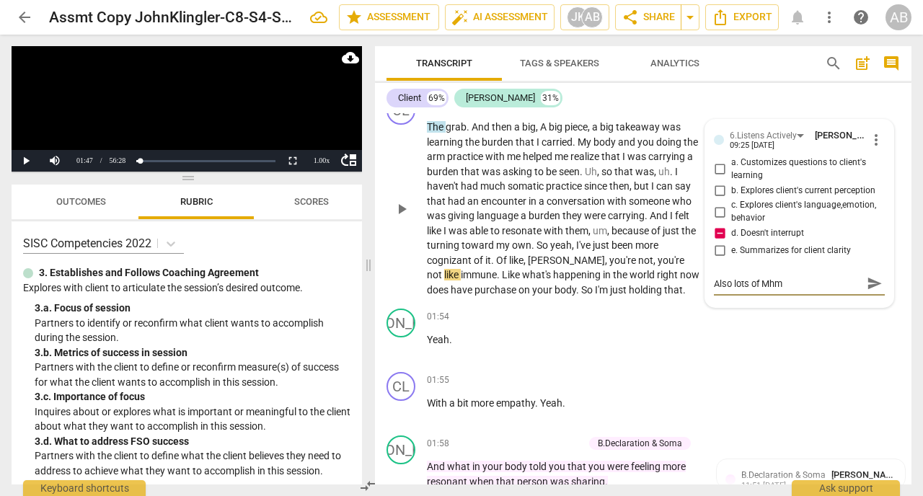
type textarea "Also lots of Mhm'"
type textarea "Also lots of Mhmí"
type textarea "Also lots of Mhmín"
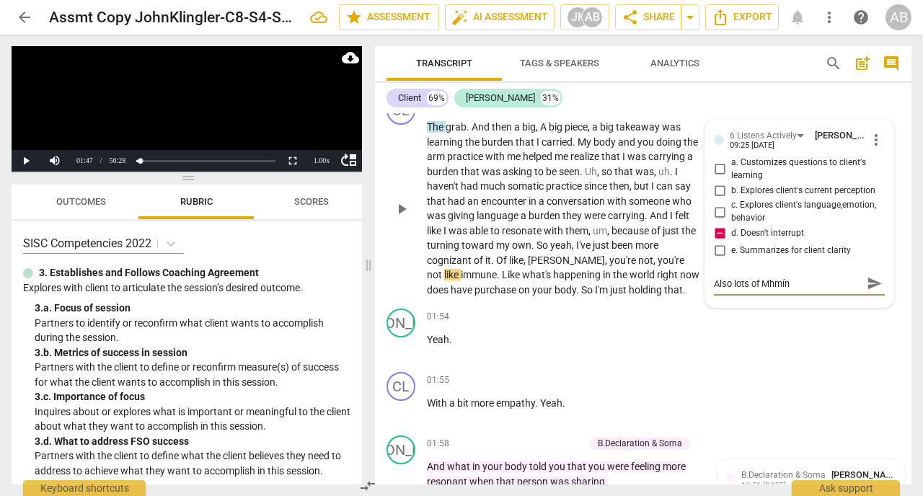
type textarea "Also lots of Mhmíng"
type textarea "Also lots of Mhmín"
type textarea "Also lots of Mhmí"
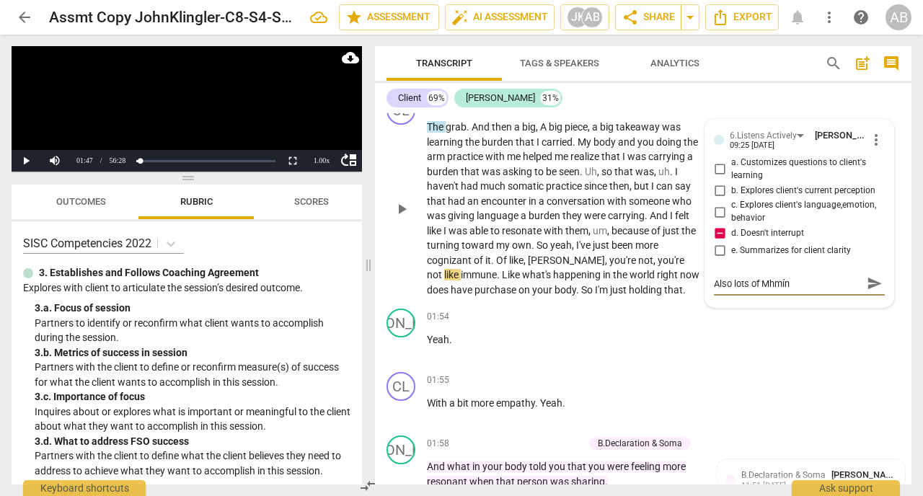
type textarea "Also lots of Mhmí"
type textarea "Also lots of Mhm"
type textarea "Also lots of Mh"
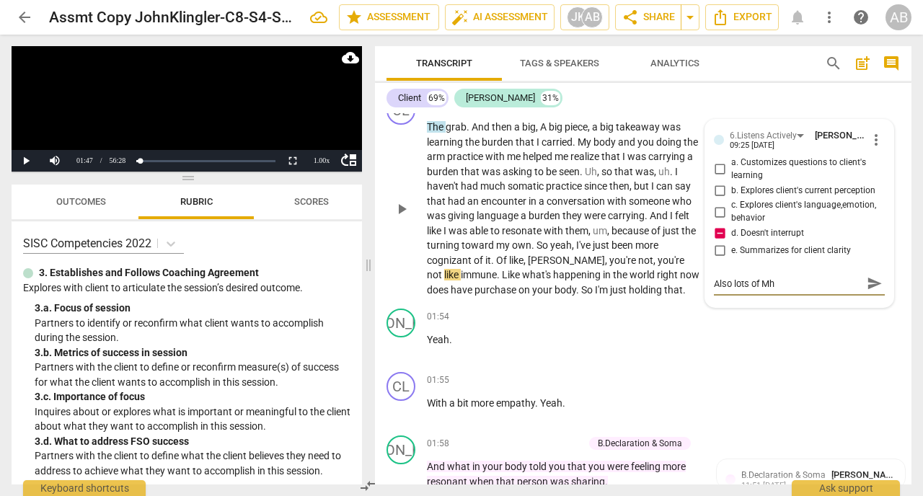
type textarea "Also lots of Mhm"
type textarea "Also lots of Mhm'"
type textarea "Also lots of Mhm'i"
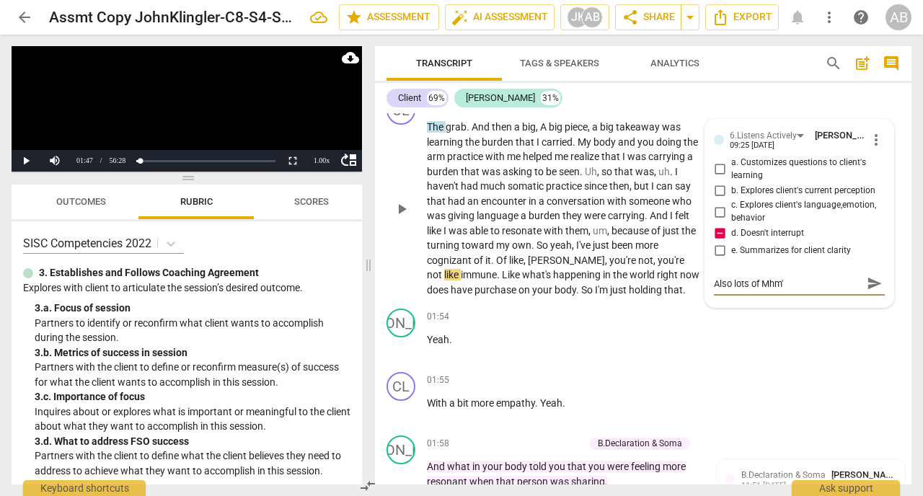
type textarea "Also lots of Mhm'i"
type textarea "Also lots of Mhm'in"
type textarea "Also lots of Mhm'ing"
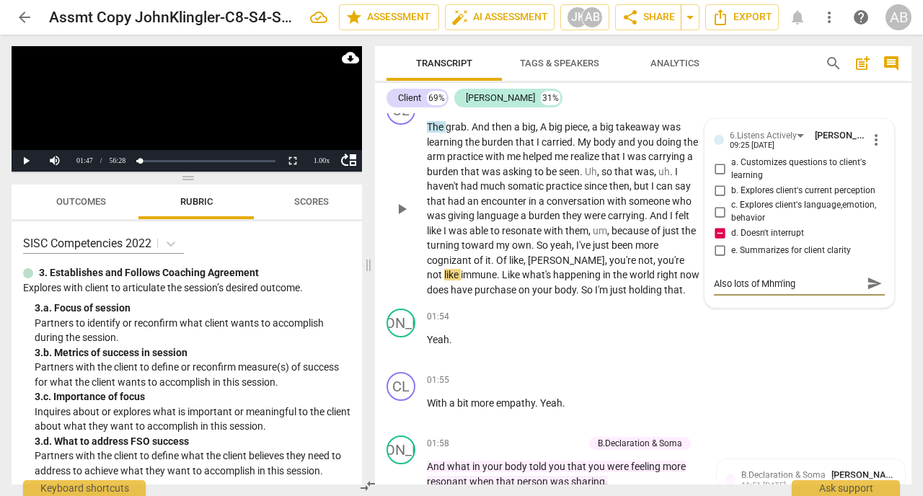
type textarea "Also lots of Mhm'ing"
type textarea "Also lots of Mhm'ing ("
type textarea "Also lots of Mhm'ing (l"
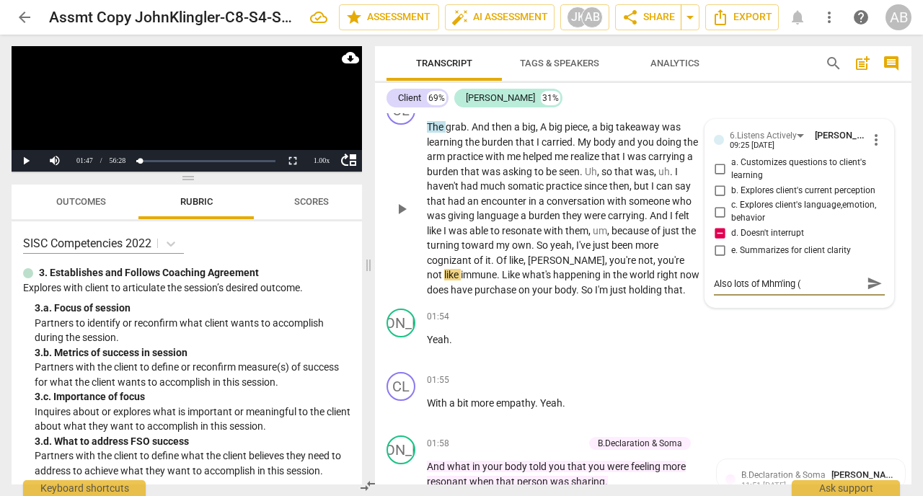
type textarea "Also lots of Mhm'ing (l"
type textarea "Also lots of Mhm'ing (li"
type textarea "Also lots of Mhm'ing (lis"
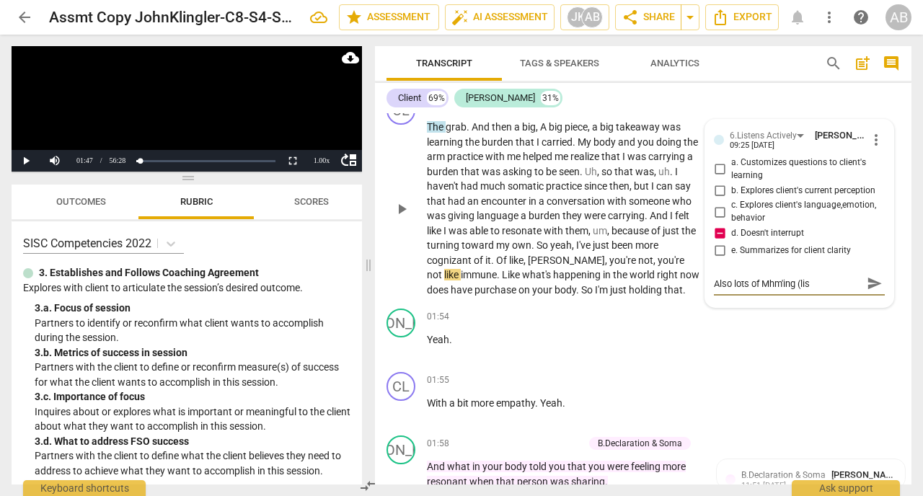
type textarea "Also lots of Mhm'ing (list"
type textarea "Also lots of Mhm'ing (liste"
type textarea "Also lots of Mhm'ing (listen"
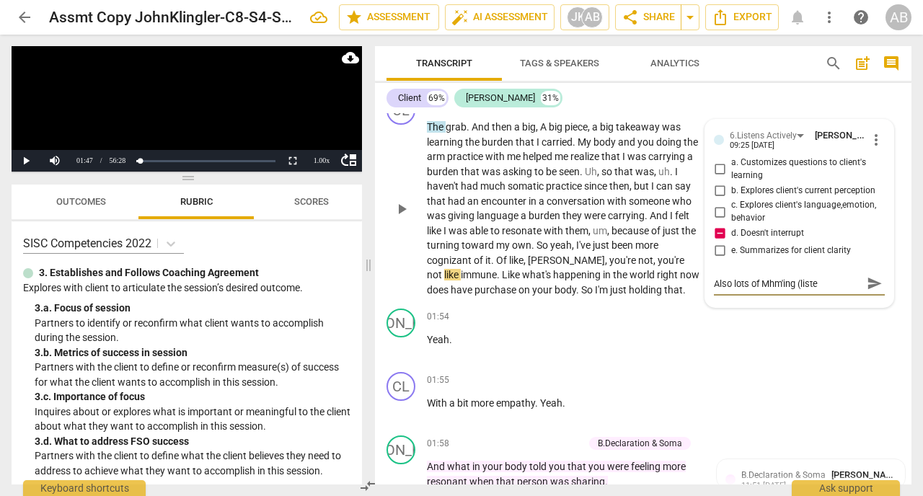
type textarea "Also lots of Mhm'ing (listen"
type textarea "Also lots of Mhm'ing (liste"
type textarea "Also lots of Mhm'ing (list"
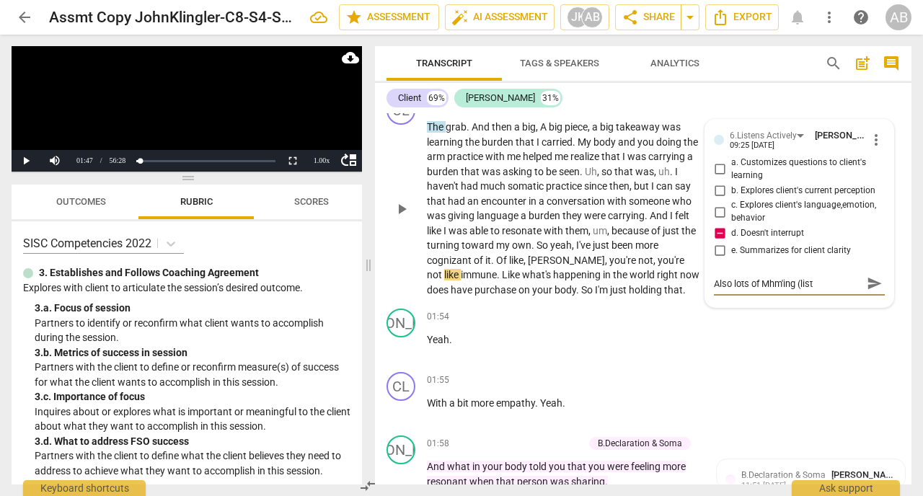
type textarea "Also lots of Mhm'ing (lis"
type textarea "Also lots of Mhm'ing (li"
type textarea "Also lots of Mhm'ing (l"
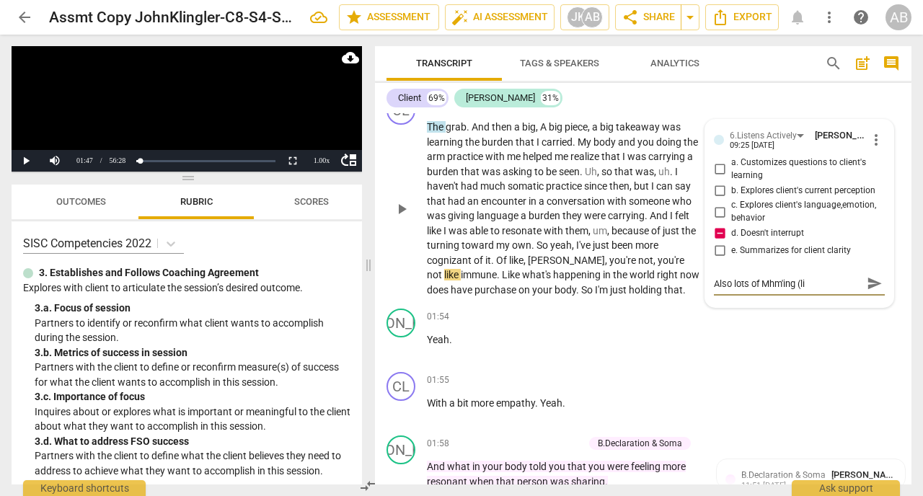
type textarea "Also lots of Mhm'ing (l"
type textarea "Also lots of Mhm'ing ("
type textarea "Also lots of Mhm'ing"
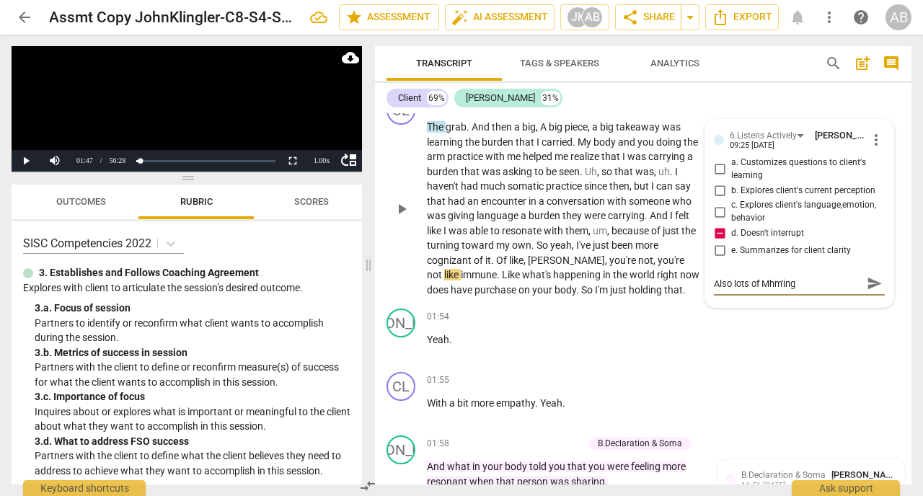
type textarea "Also lots of Mhm'ing"
type textarea "Also lots of Mhm'ing/"
type textarea "Also lots of Mhm'ing/l"
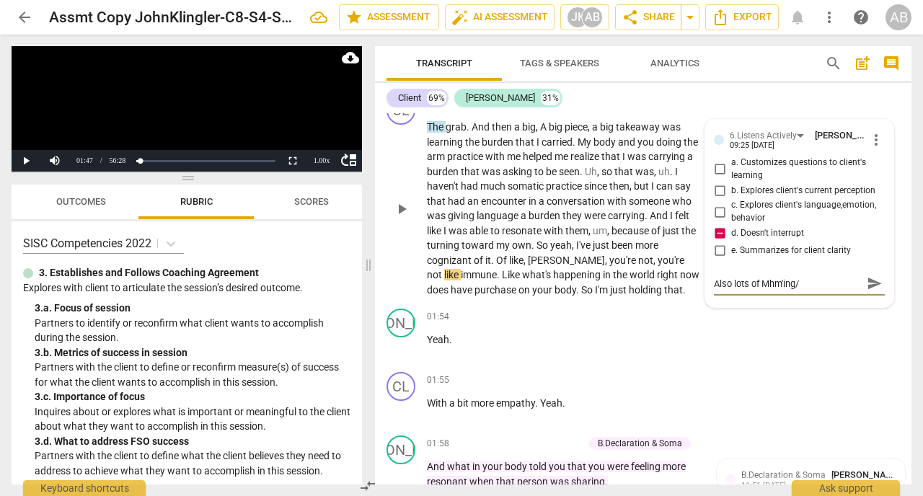
type textarea "Also lots of Mhm'ing/l"
type textarea "Also lots of Mhm'ing/li"
type textarea "Also lots of Mhm'ing/lis"
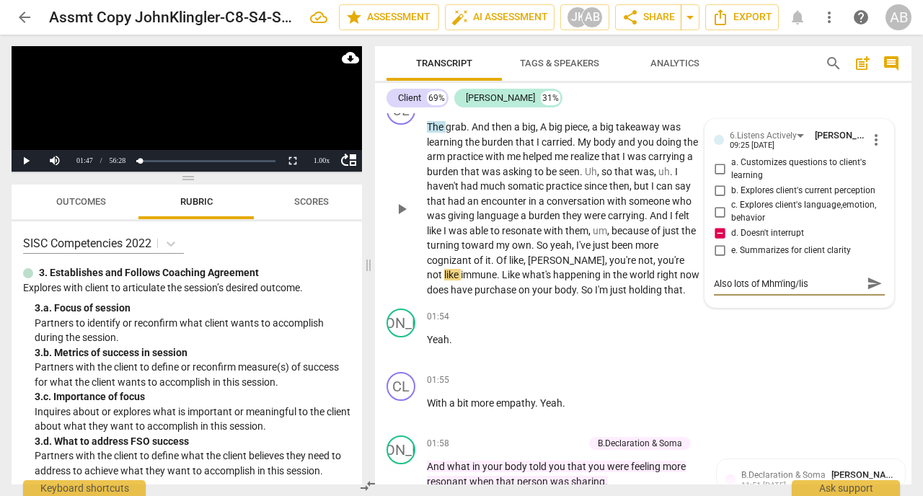
type textarea "Also lots of Mhm'ing/list"
type textarea "Also lots of Mhm'ing/liste"
type textarea "Also lots of Mhm'ing/listen"
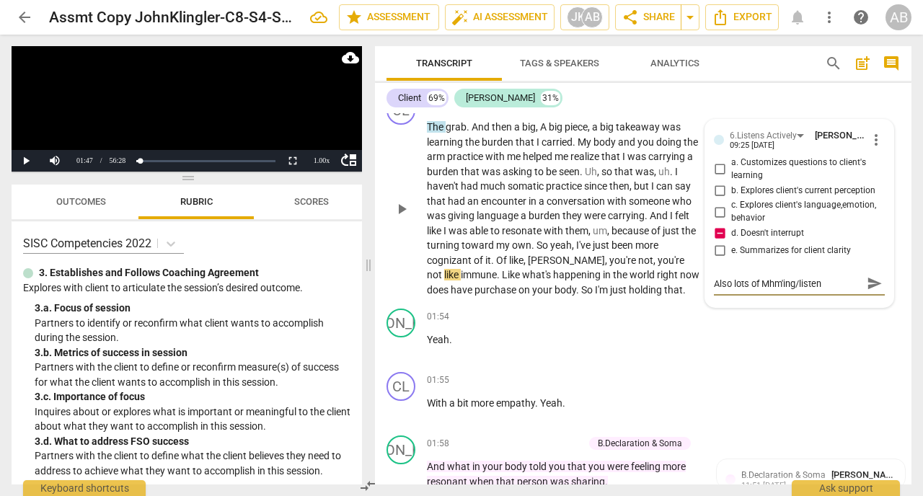
type textarea "Also lots of Mhm'ing/listeni"
type textarea "Also lots of Mhm'ing/listenin"
type textarea "Also lots of Mhm'ing/listening"
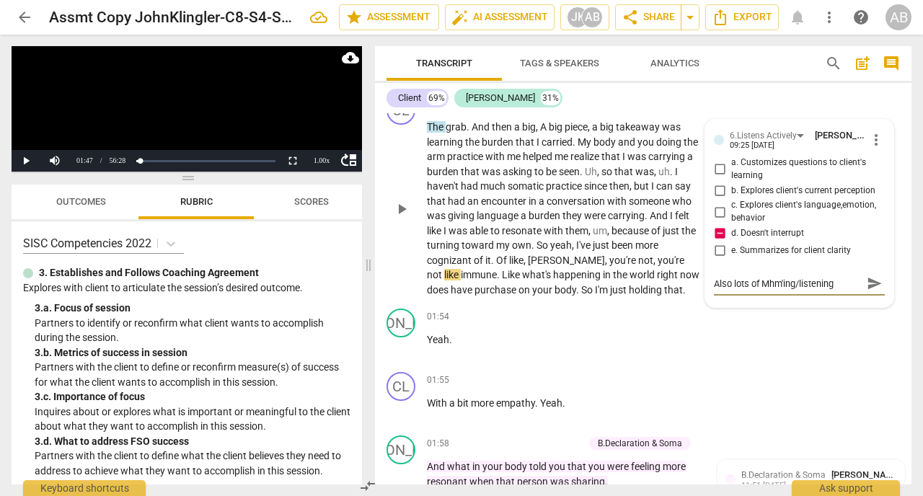
type textarea "Also lots of Mhm'ing/listening"
type textarea "Also lots of Mhm'ing/listening s"
type textarea "Also lots of Mhm'ing/listening so"
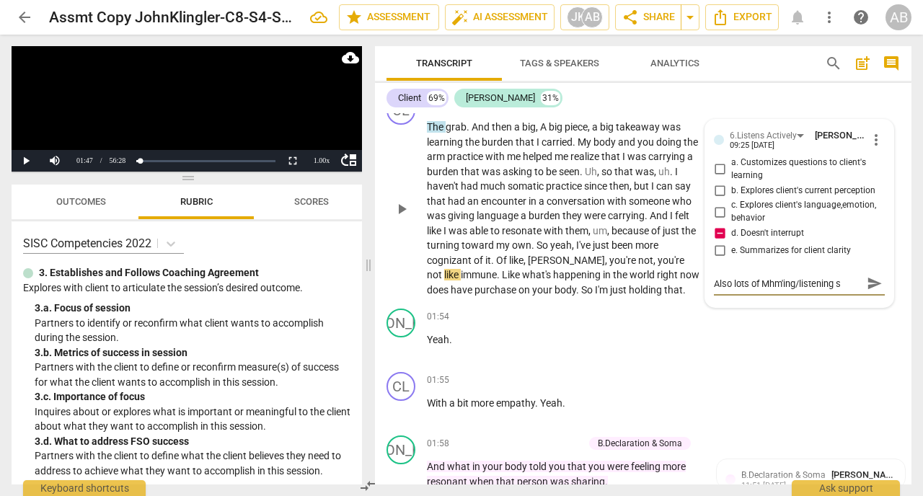
type textarea "Also lots of Mhm'ing/listening so"
type textarea "Also lots of Mhm'ing/listening sou"
type textarea "Also lots of Mhm'ing/listening soun"
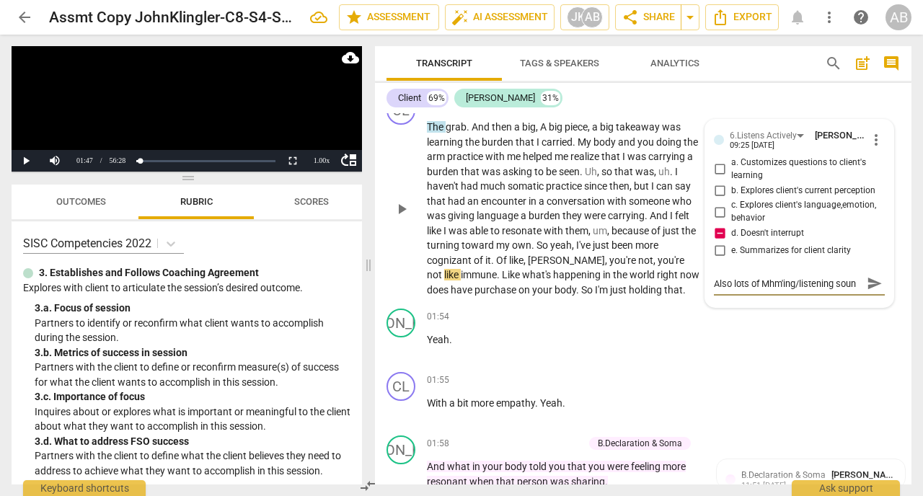
type textarea "Also lots of Mhm'ing/listening sound"
type textarea "Also lots of Mhm'ing/listening sounds"
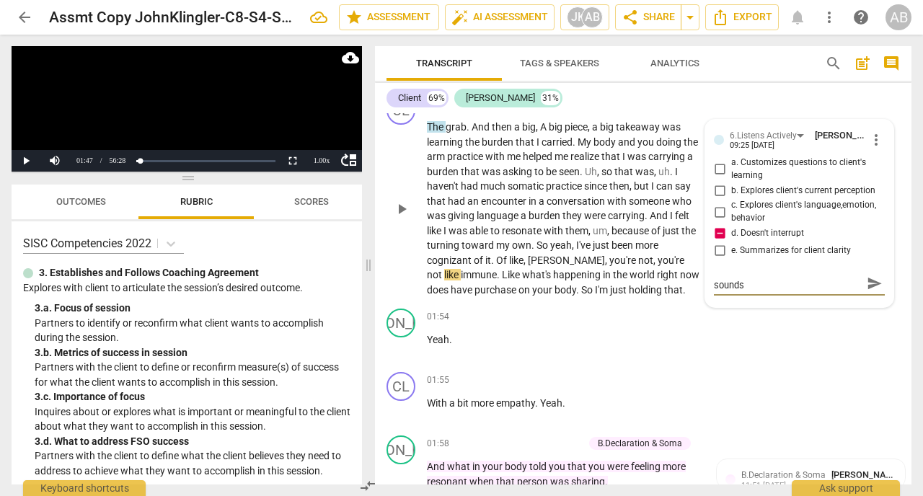
click at [874, 291] on span "send" at bounding box center [874, 283] width 16 height 16
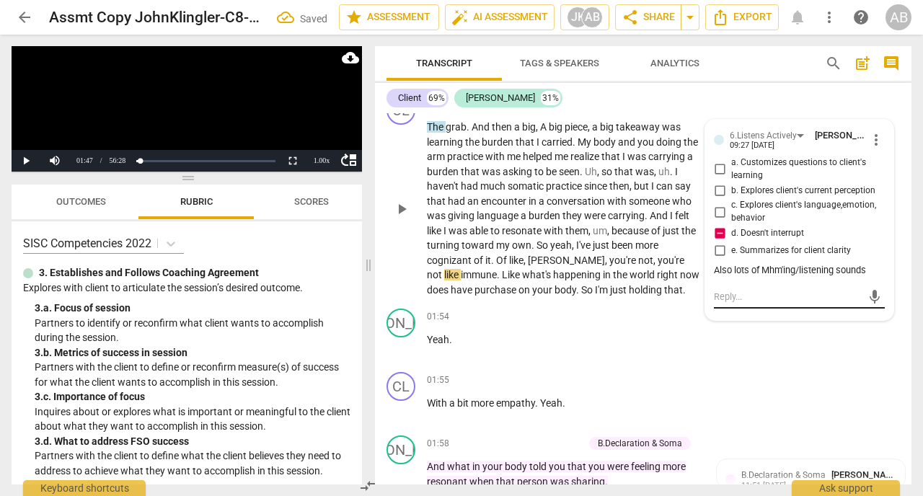
scroll to position [0, 0]
click at [28, 169] on button "Play" at bounding box center [26, 161] width 29 height 22
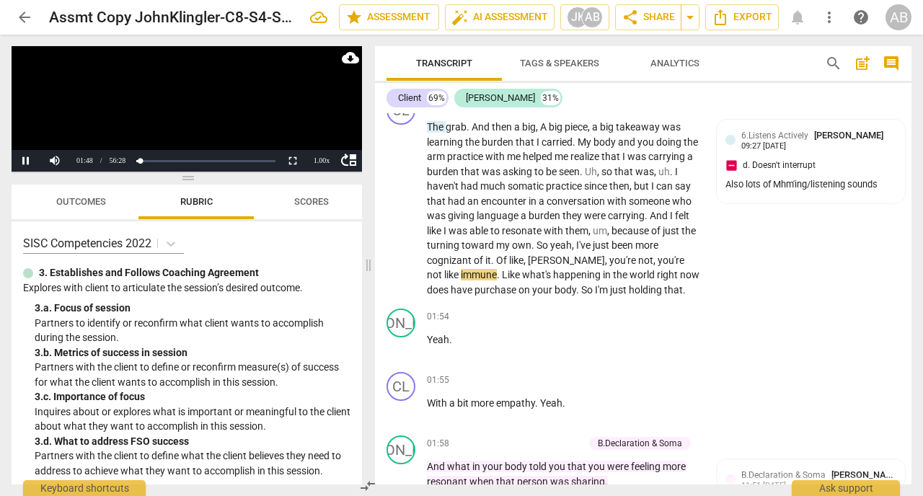
click at [192, 106] on video at bounding box center [187, 108] width 350 height 125
click at [216, 107] on video at bounding box center [187, 108] width 350 height 125
click at [213, 108] on video at bounding box center [187, 108] width 350 height 125
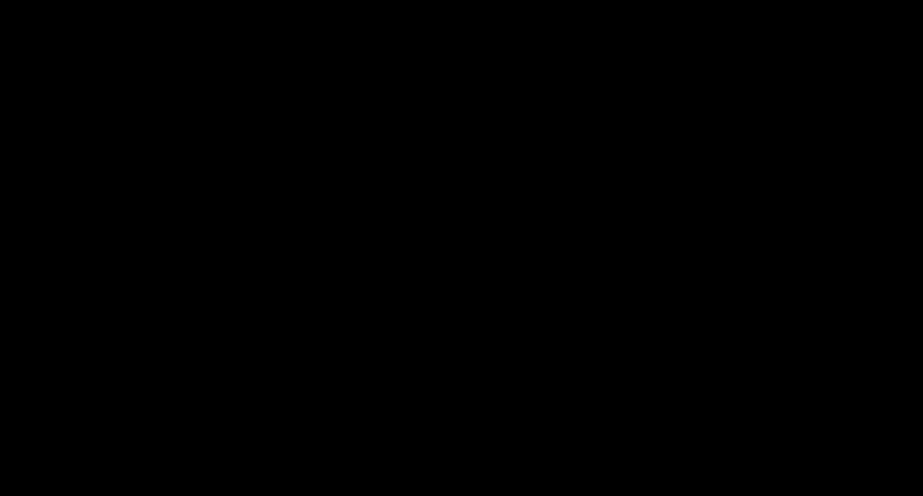
scroll to position [2165, 0]
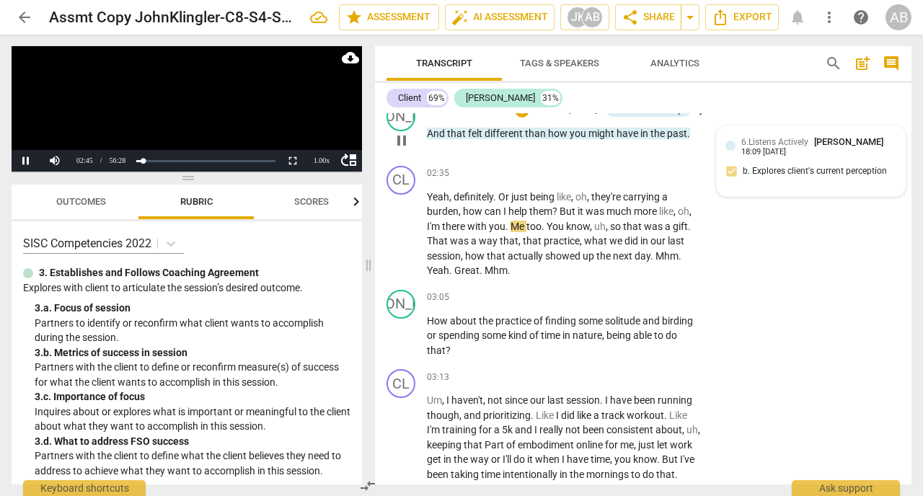
click at [773, 187] on div "6.Listens Actively [PERSON_NAME] 18:09 [DATE] b. Explores client's current perc…" at bounding box center [810, 161] width 171 height 53
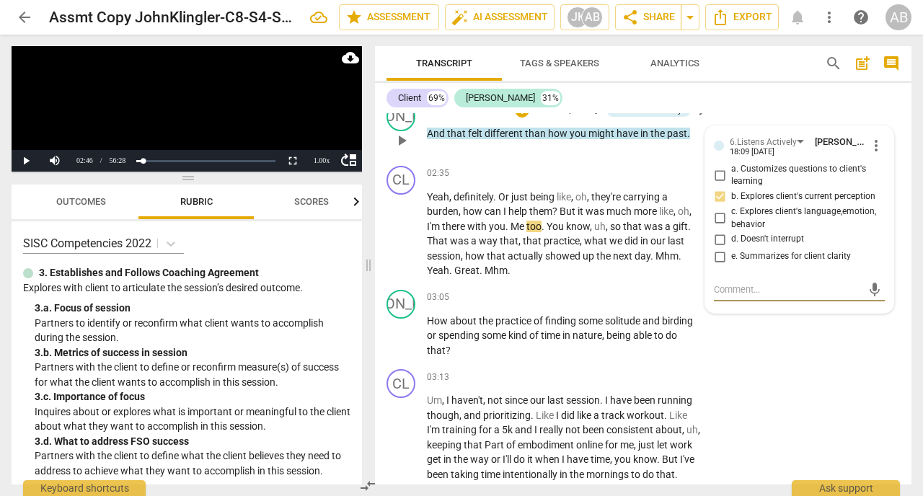
click at [729, 296] on textarea at bounding box center [788, 290] width 148 height 14
type textarea "N"
type textarea "No"
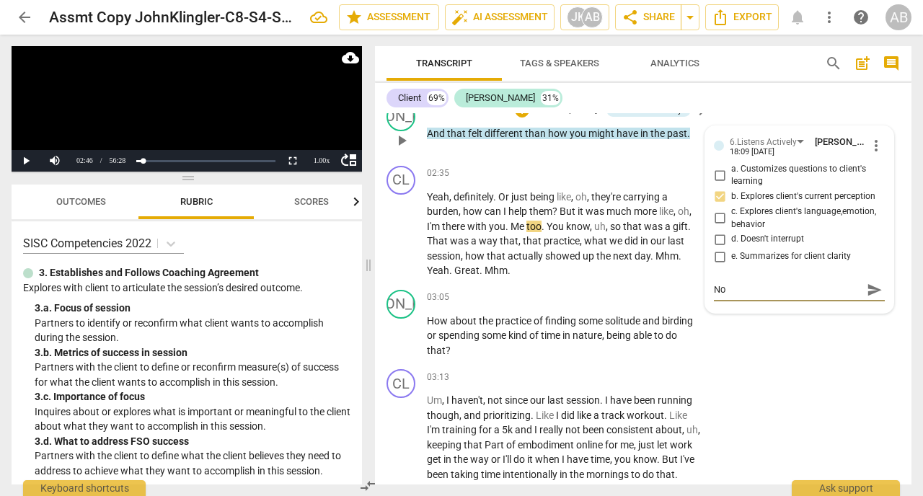
type textarea "Not"
type textarea "Not r"
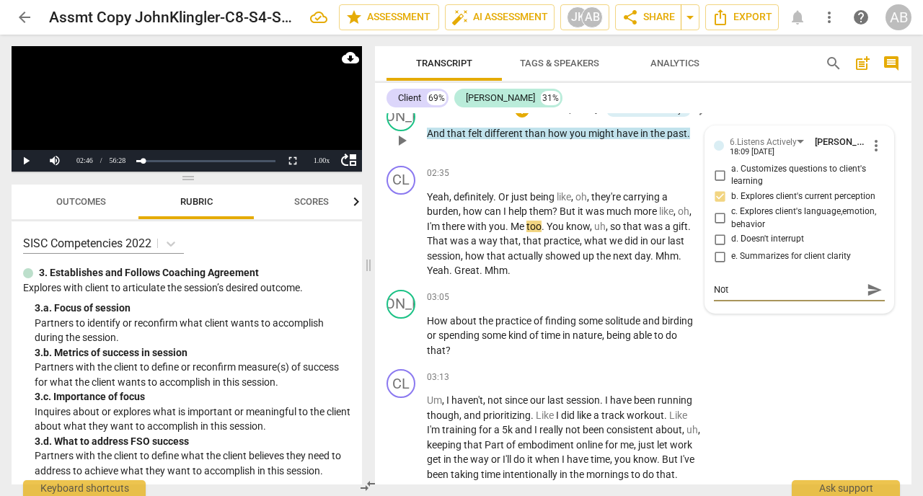
type textarea "Not r"
type textarea "Not re"
type textarea "Not rea"
type textarea "Not real"
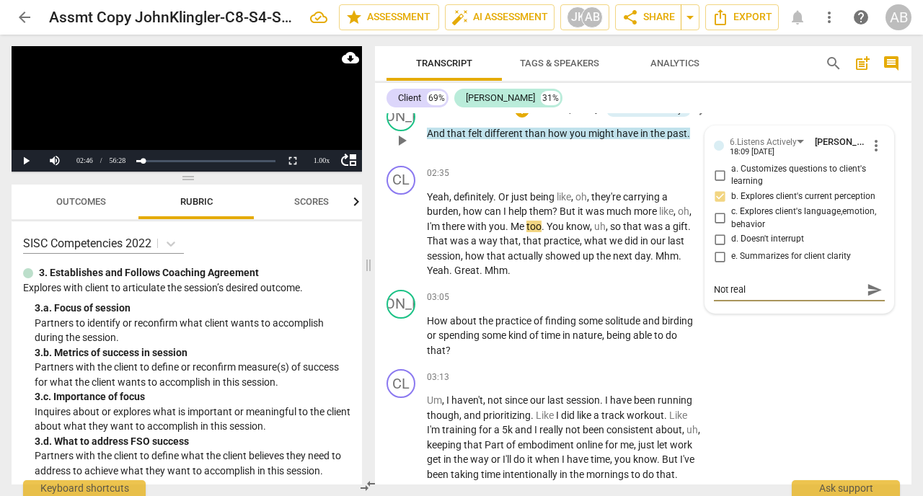
type textarea "Not reall"
type textarea "Not really"
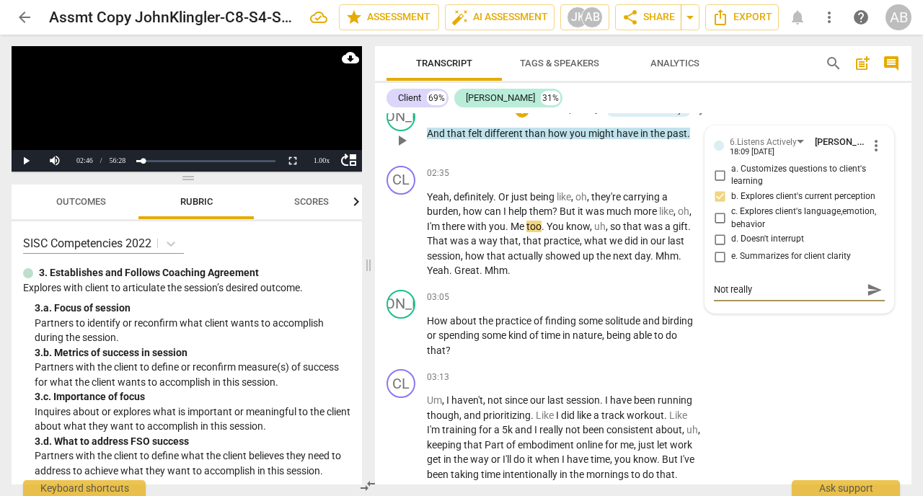
type textarea "Not really"
type textarea "Not really -"
type textarea "Not really --"
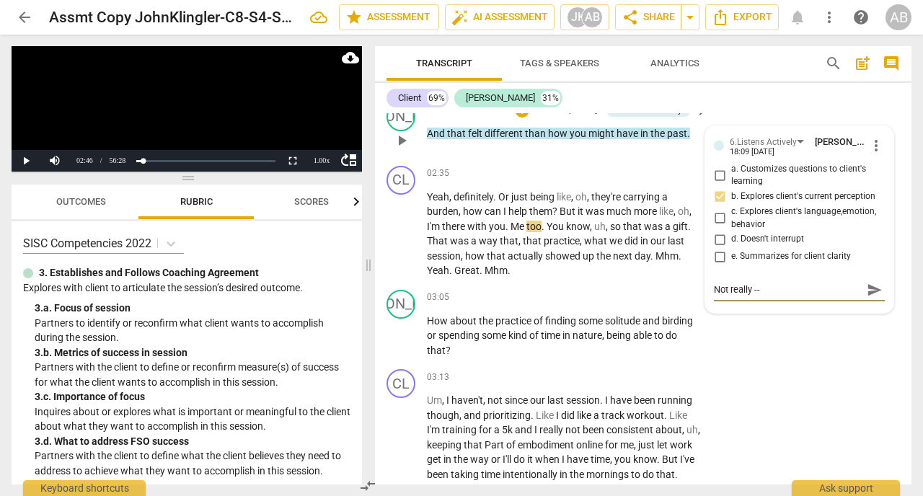
type textarea "Not really --"
type textarea "Not really -- g"
type textarea "Not really -- go"
type textarea "Not really -- goo"
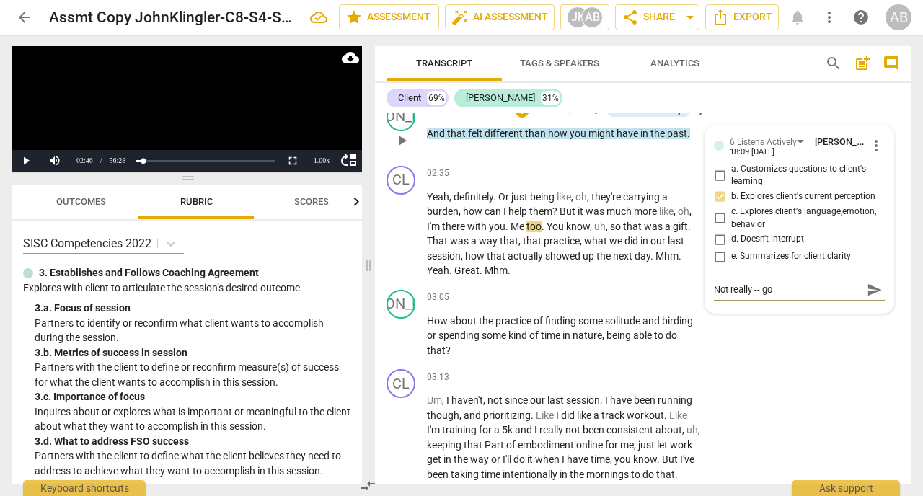
type textarea "Not really -- goo"
type textarea "Not really -- good"
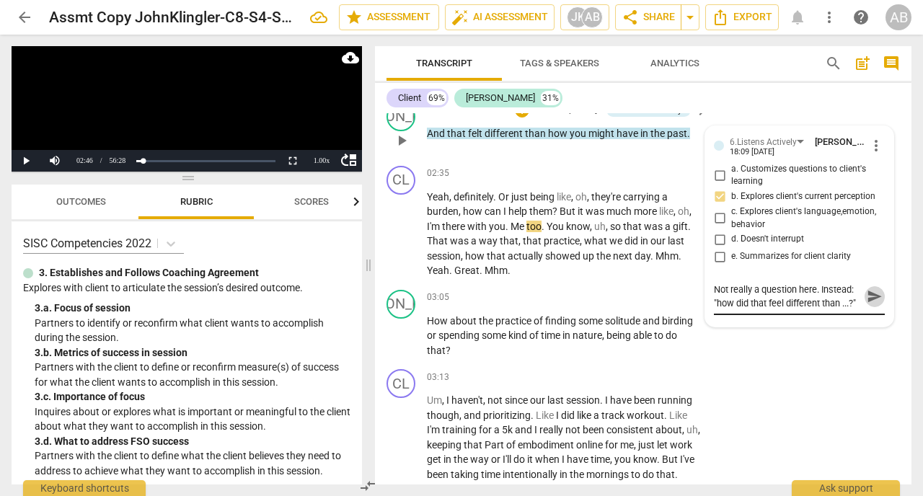
click at [875, 304] on span "send" at bounding box center [874, 296] width 16 height 16
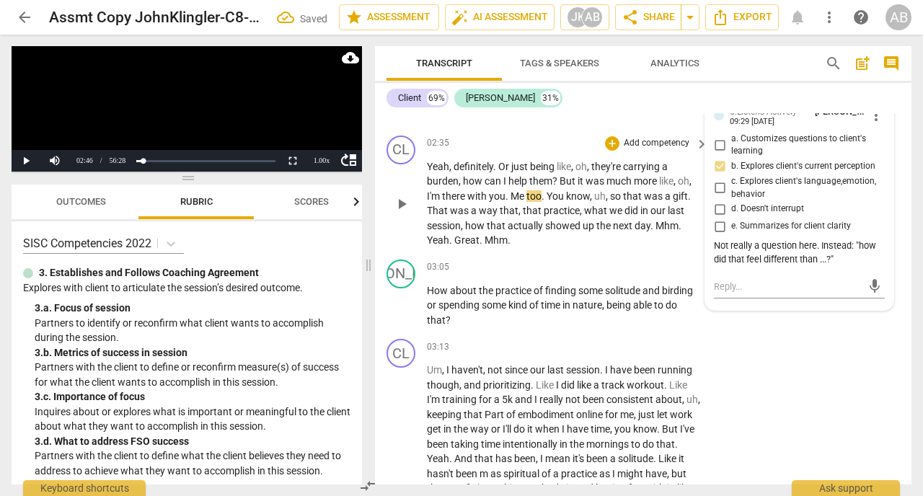
scroll to position [2196, 0]
click at [403, 212] on span "play_arrow" at bounding box center [401, 203] width 17 height 17
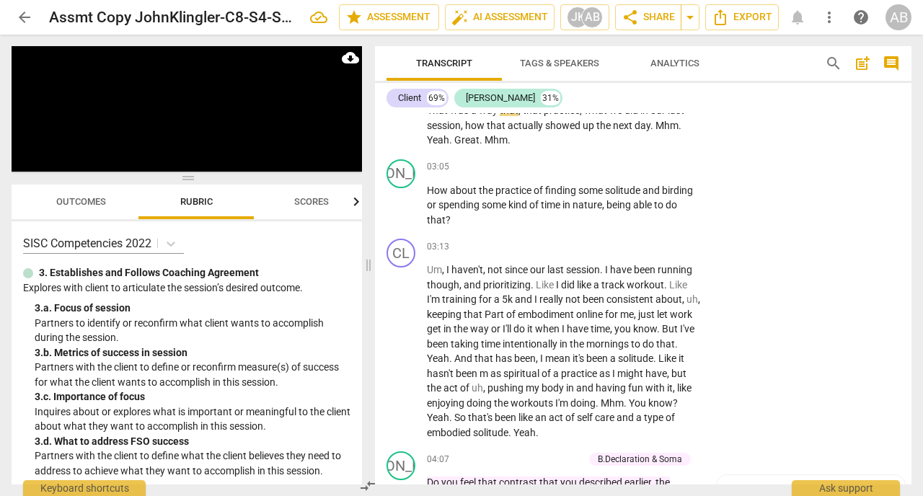
scroll to position [2303, 0]
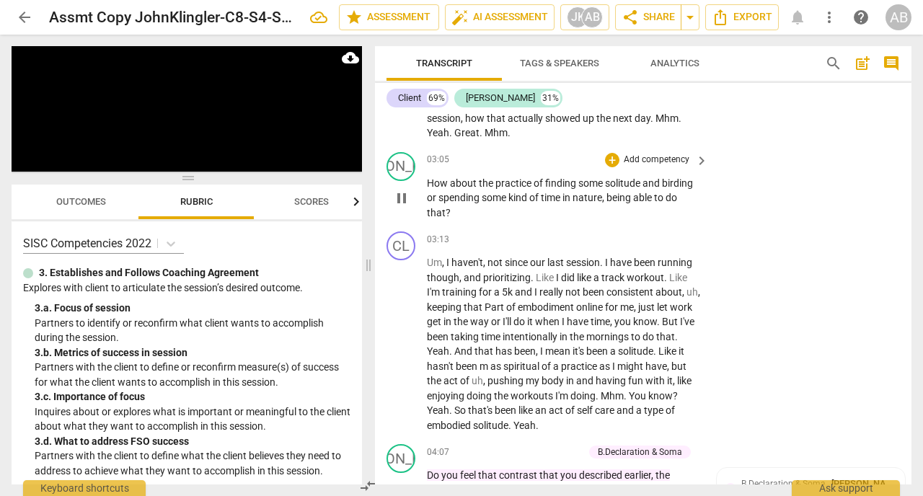
click at [623, 166] on p "Add competency" at bounding box center [656, 160] width 68 height 13
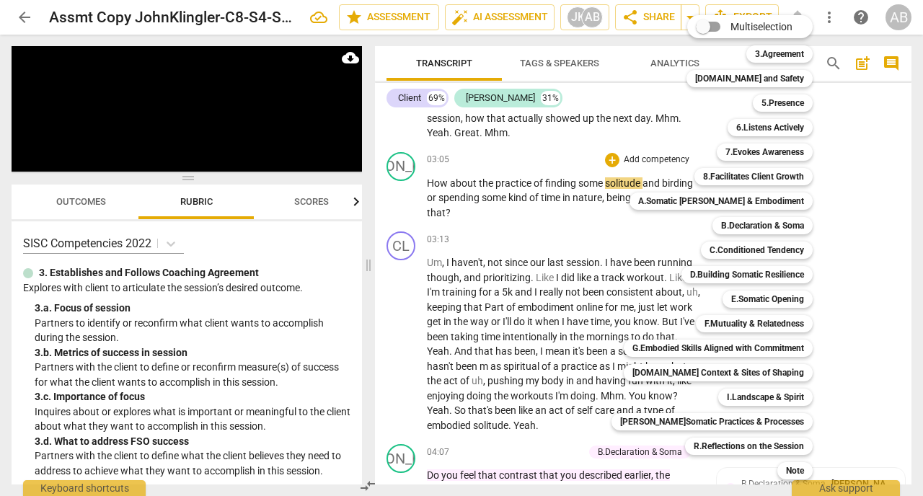
click at [402, 216] on div at bounding box center [461, 248] width 923 height 496
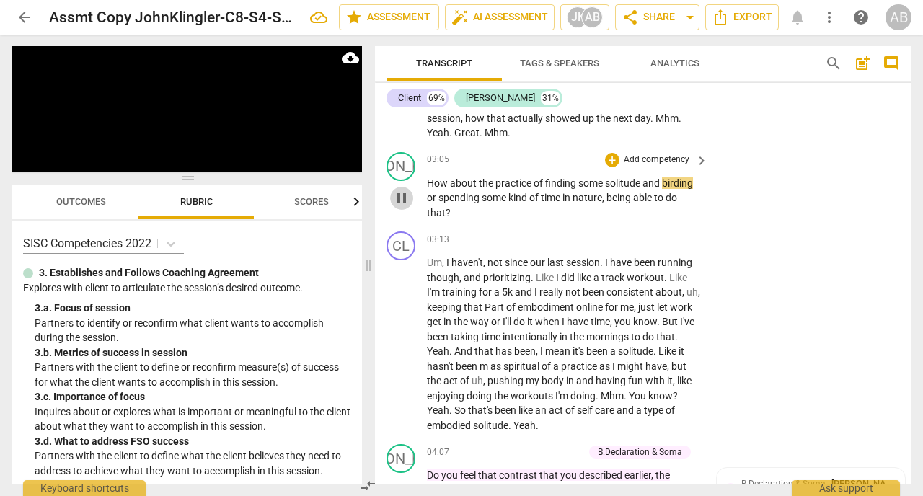
click at [405, 205] on span "pause" at bounding box center [401, 198] width 17 height 17
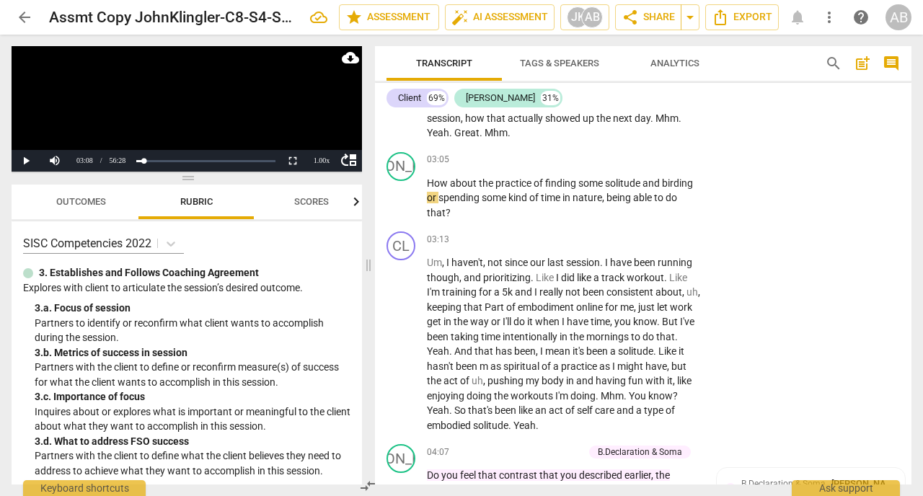
click at [201, 204] on span "Rubric" at bounding box center [196, 201] width 32 height 11
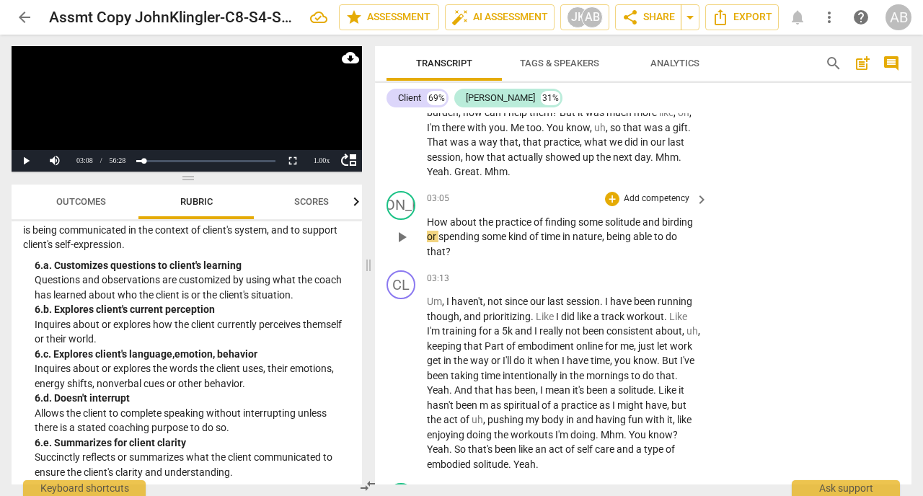
scroll to position [2258, 0]
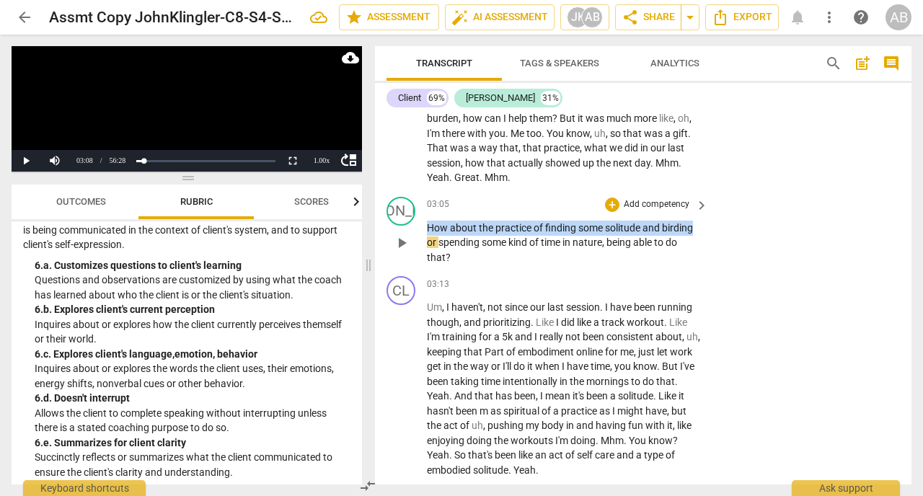
drag, startPoint x: 427, startPoint y: 247, endPoint x: 701, endPoint y: 241, distance: 274.0
click at [701, 241] on div "How about the practice of finding some solitude and birding or spending some ki…" at bounding box center [568, 243] width 283 height 45
click at [709, 225] on div "+" at bounding box center [707, 223] width 14 height 14
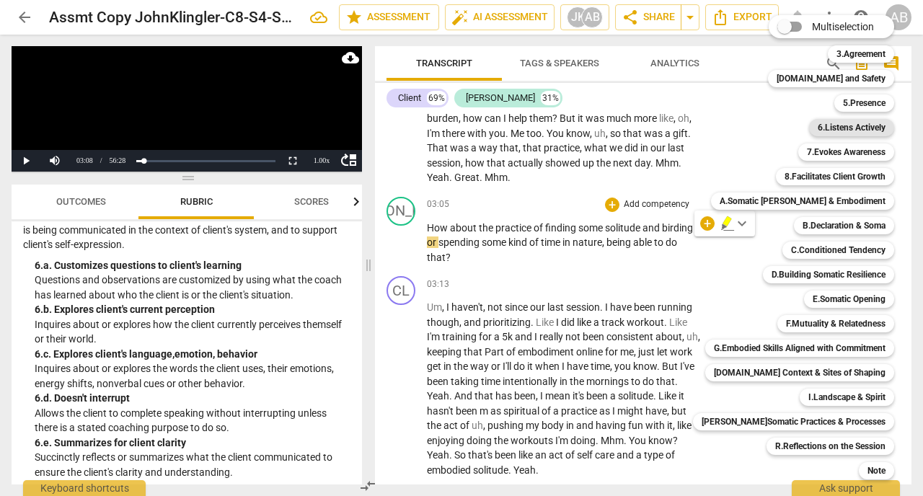
click at [817, 133] on b "6.Listens Actively" at bounding box center [851, 127] width 68 height 17
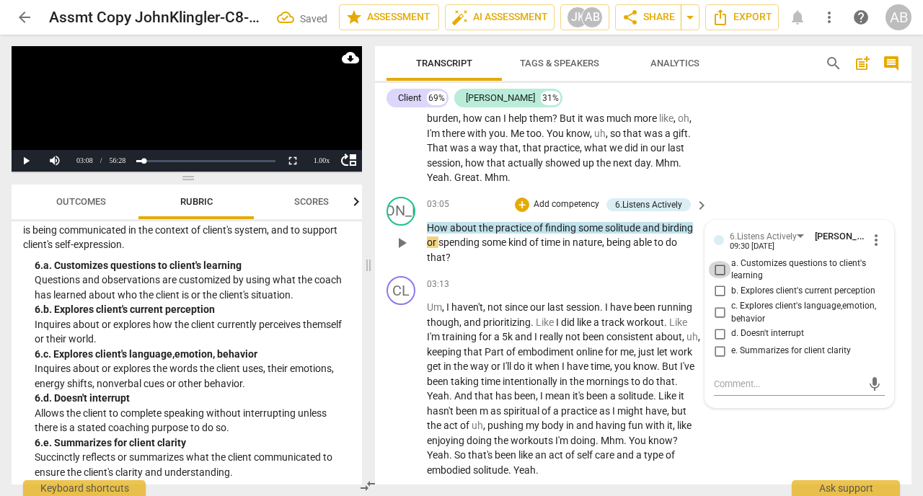
click at [721, 278] on input "a. Customizes questions to client's learning" at bounding box center [719, 269] width 23 height 17
click at [771, 181] on div "CL play_arrow pause 02:35 + Add competency keyboard_arrow_right Yeah , definite…" at bounding box center [643, 129] width 536 height 124
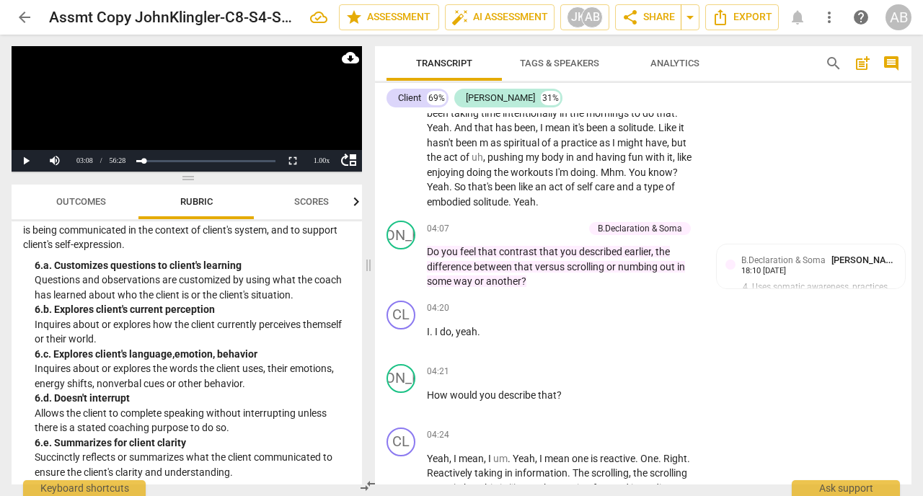
scroll to position [2530, 0]
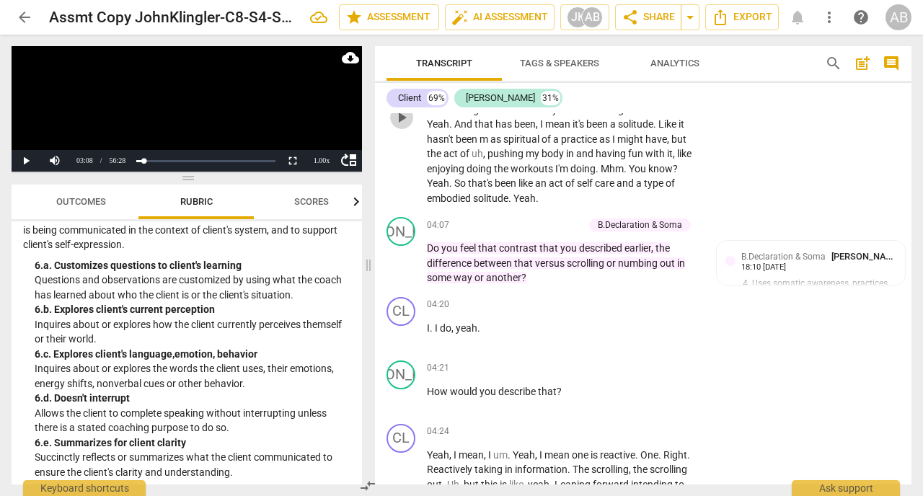
click at [401, 126] on span "play_arrow" at bounding box center [401, 117] width 17 height 17
click at [324, 159] on div "1.00 x" at bounding box center [321, 161] width 29 height 22
click at [317, 130] on li "1.5x" at bounding box center [321, 127] width 29 height 16
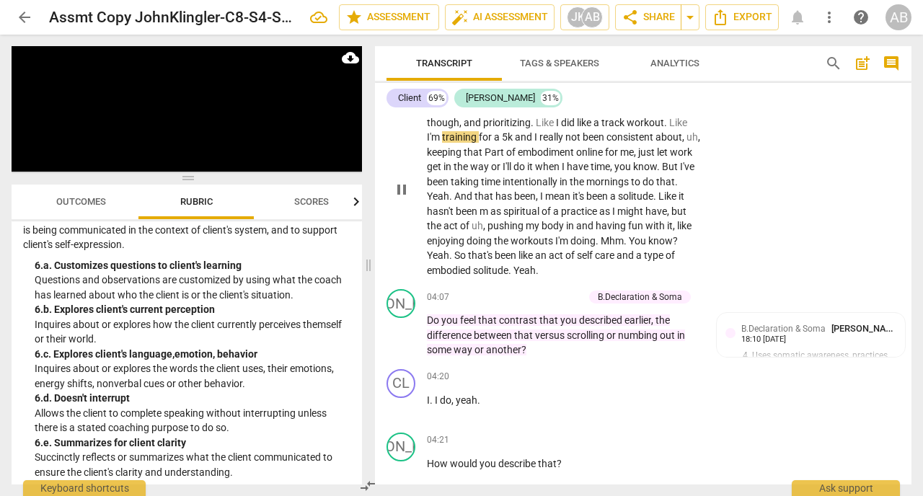
scroll to position [2456, 0]
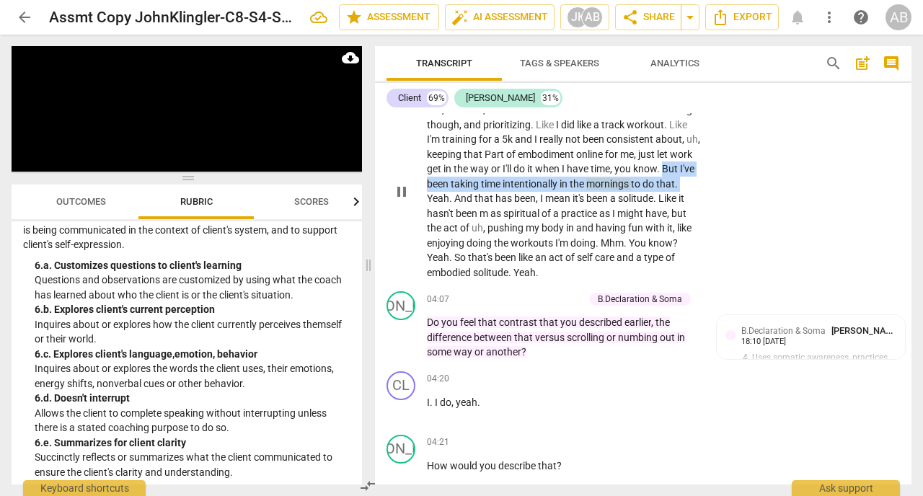
drag, startPoint x: 428, startPoint y: 200, endPoint x: 448, endPoint y: 207, distance: 21.4
click at [448, 207] on p "Um , I haven't , not since our last session . I have been running though , and …" at bounding box center [564, 190] width 274 height 177
click at [463, 197] on div "+" at bounding box center [463, 194] width 14 height 14
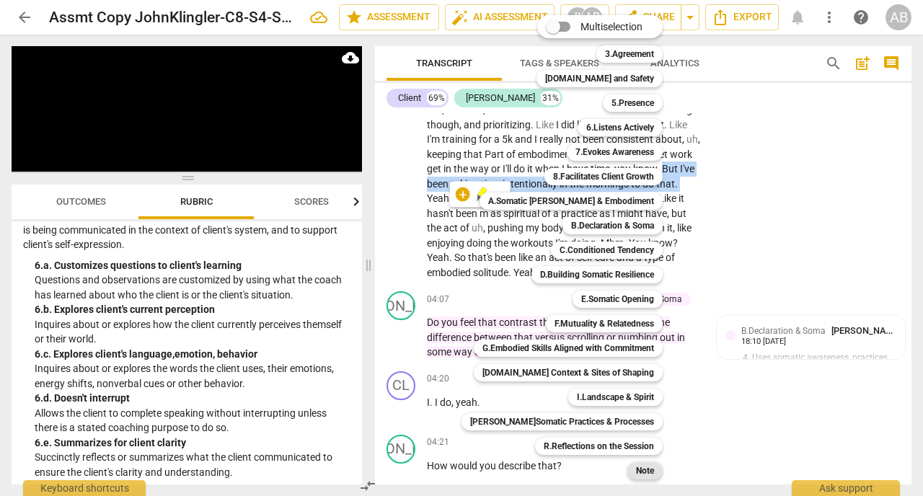
click at [639, 471] on b "Note" at bounding box center [645, 470] width 18 height 17
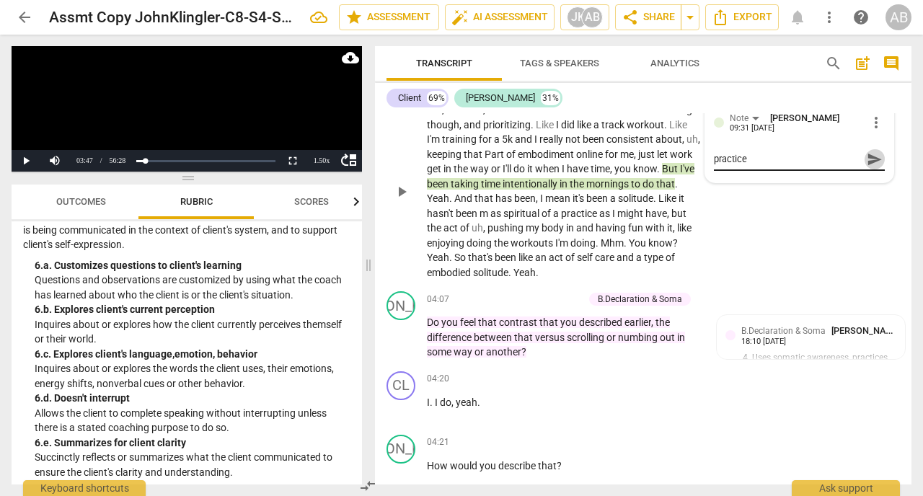
click at [876, 167] on span "send" at bounding box center [874, 159] width 16 height 16
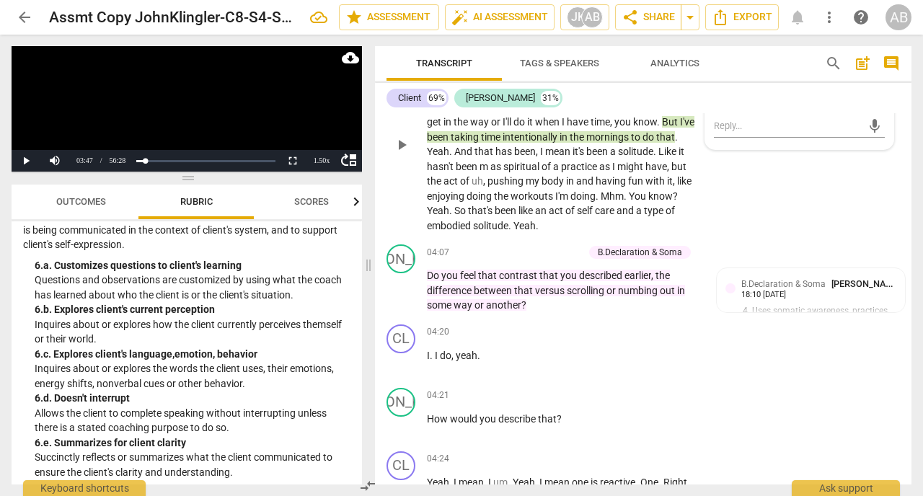
scroll to position [2526, 0]
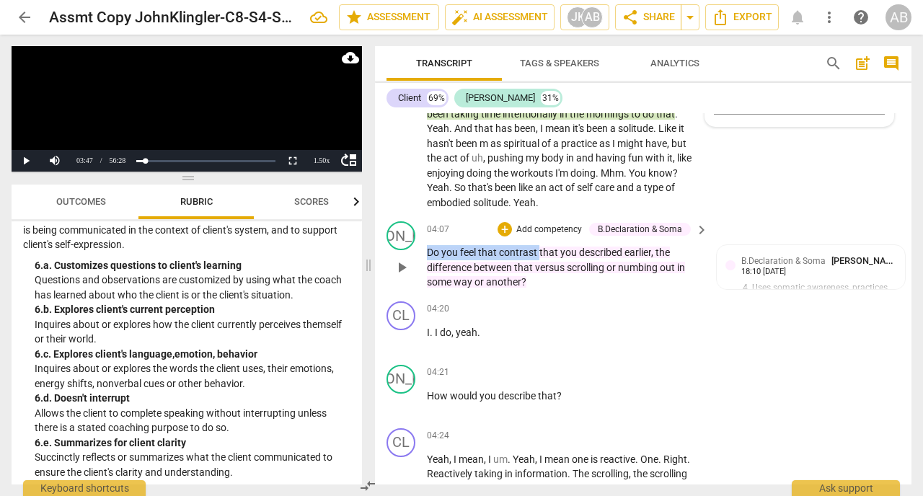
drag, startPoint x: 430, startPoint y: 268, endPoint x: 538, endPoint y: 265, distance: 108.9
click at [538, 265] on p "Do you feel that contrast that you described earlier , the difference between t…" at bounding box center [564, 267] width 274 height 45
click at [551, 246] on div "+" at bounding box center [552, 248] width 14 height 14
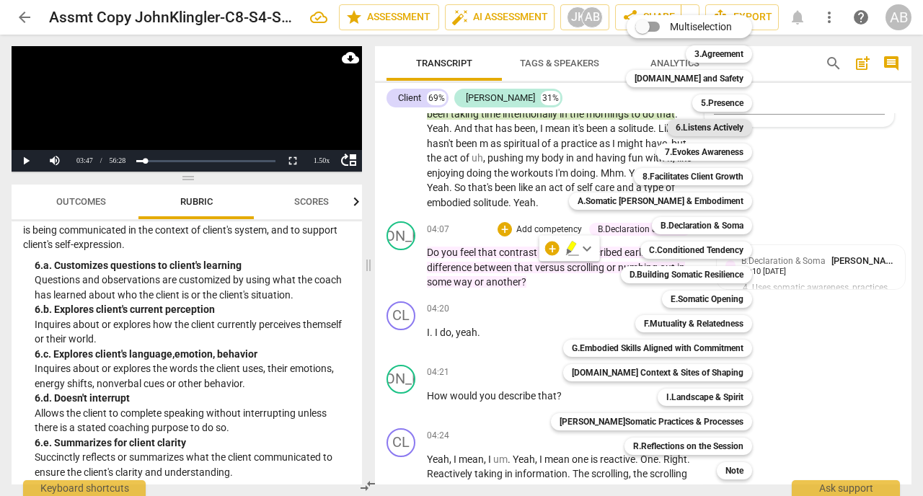
click at [706, 131] on b "6.Listens Actively" at bounding box center [709, 127] width 68 height 17
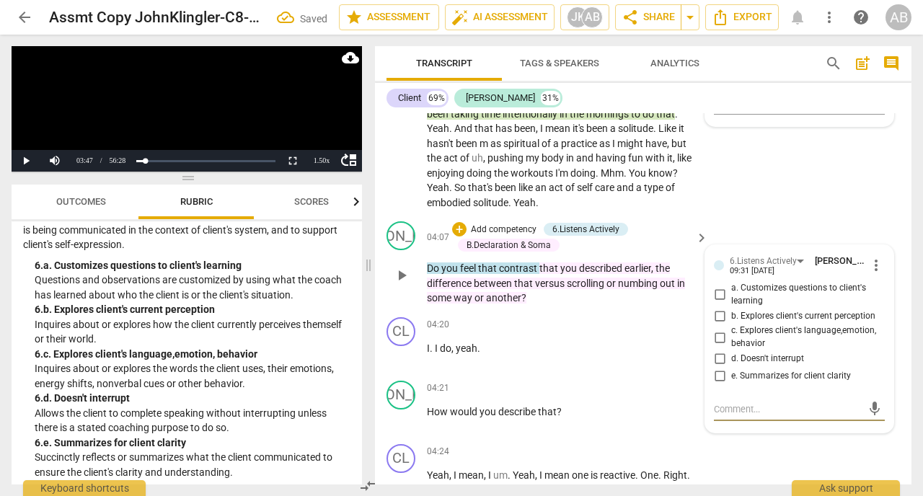
click at [724, 303] on input "a. Customizes questions to client's learning" at bounding box center [719, 294] width 23 height 17
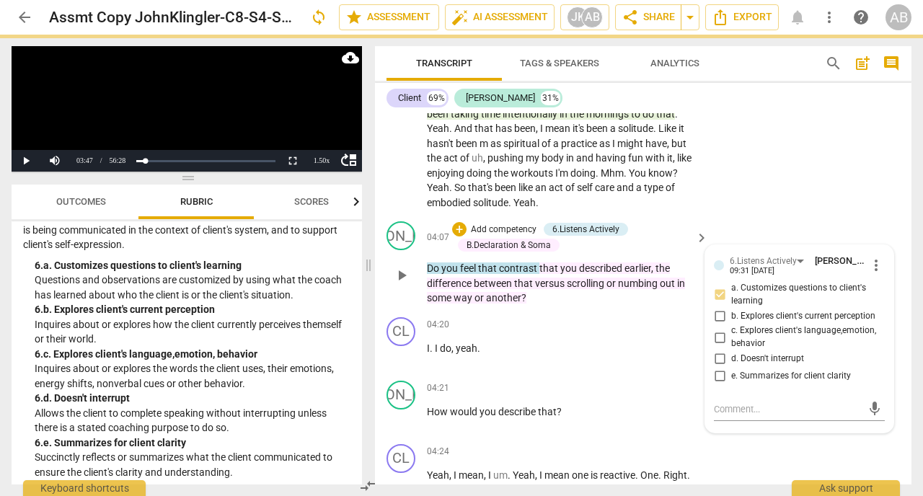
click at [716, 324] on input "b. Explores client's current perception" at bounding box center [719, 315] width 23 height 17
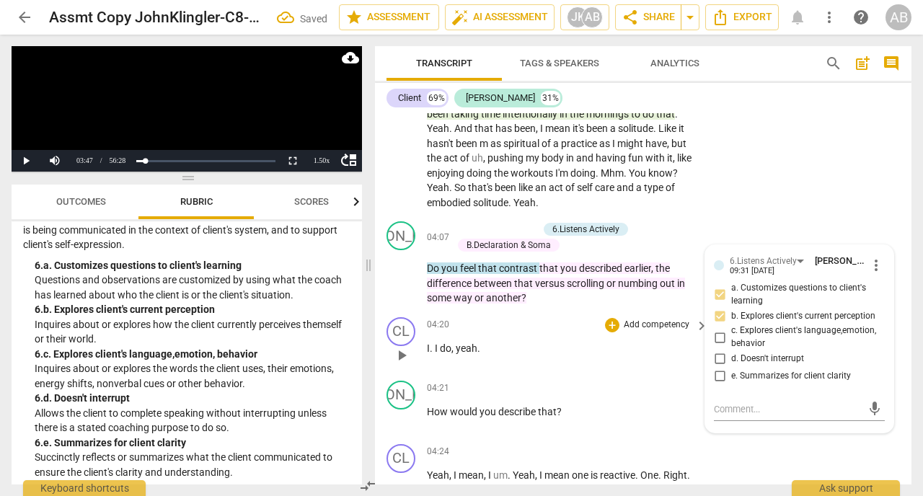
click at [583, 356] on p "I . I do , yeah ." at bounding box center [564, 348] width 274 height 15
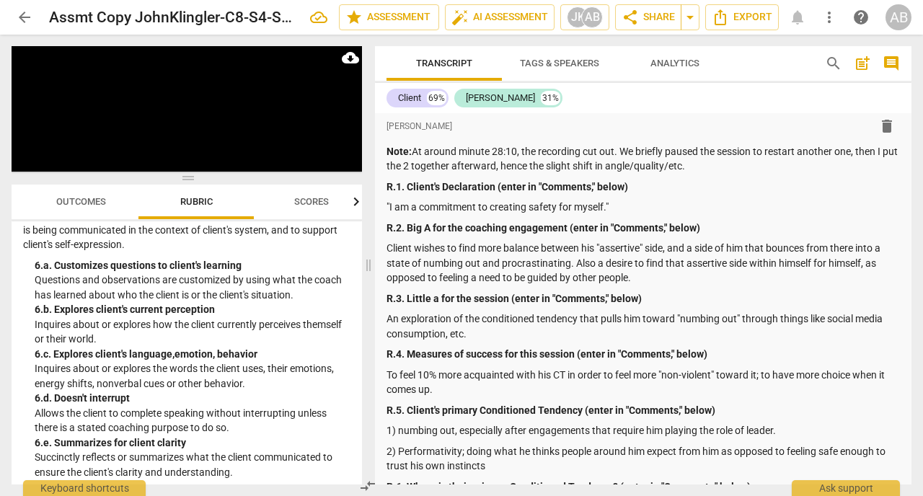
scroll to position [0, 0]
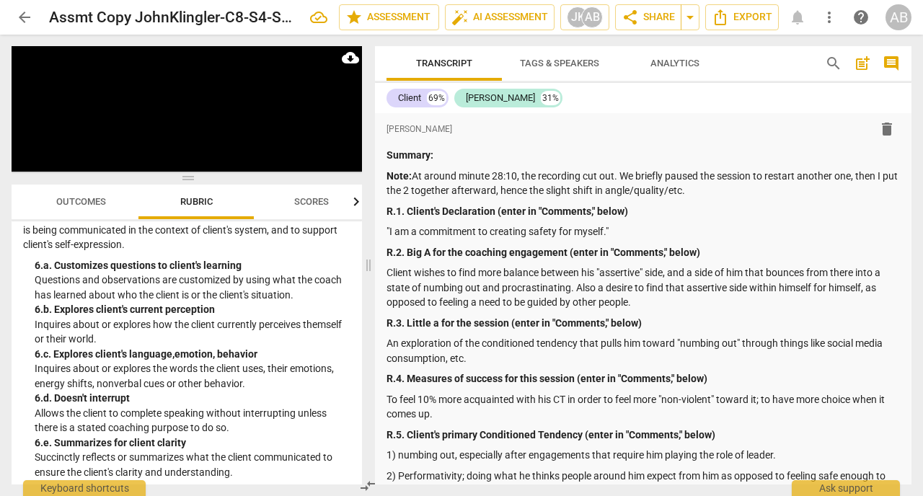
click at [859, 62] on span "post_add" at bounding box center [861, 63] width 17 height 17
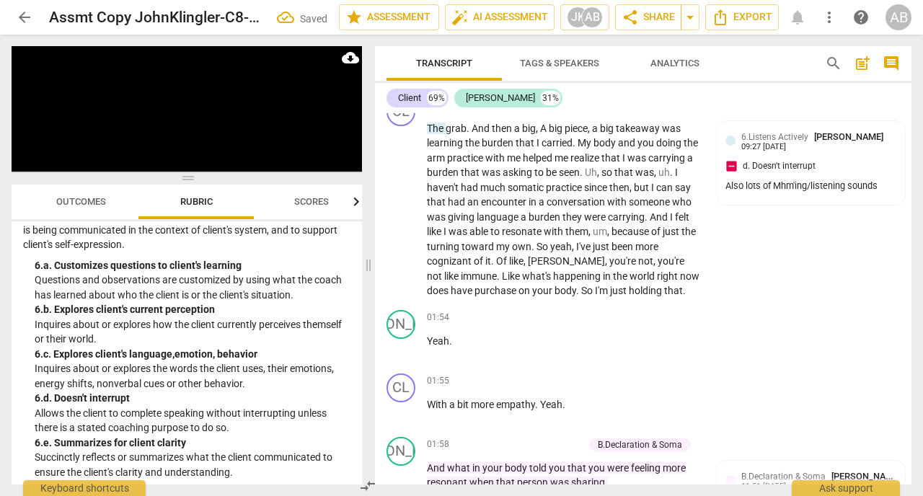
scroll to position [1535, 0]
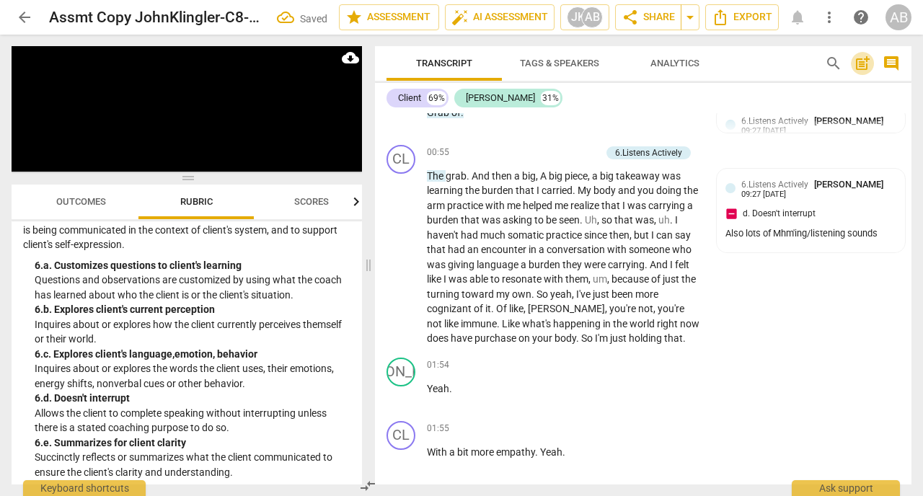
click at [861, 66] on span "post_add" at bounding box center [861, 63] width 17 height 17
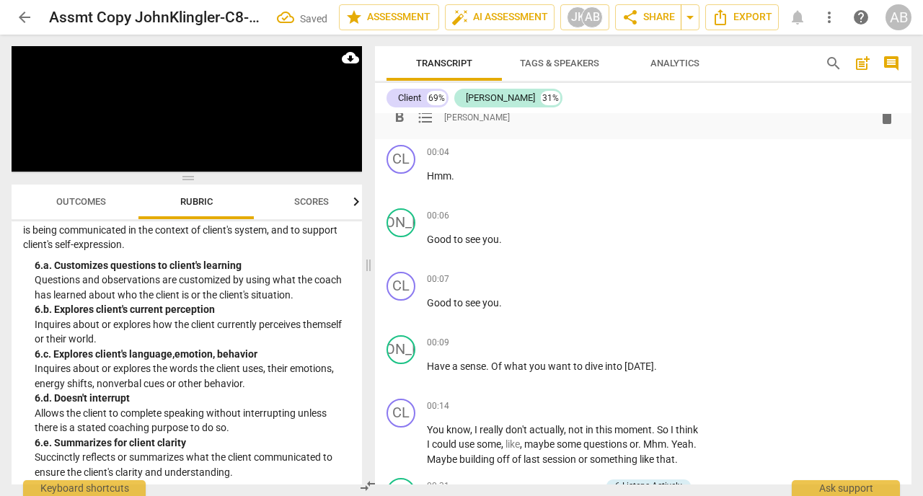
scroll to position [1032, 0]
click at [518, 123] on div "format_bold format_list_bulleted [PERSON_NAME] delete" at bounding box center [642, 118] width 513 height 26
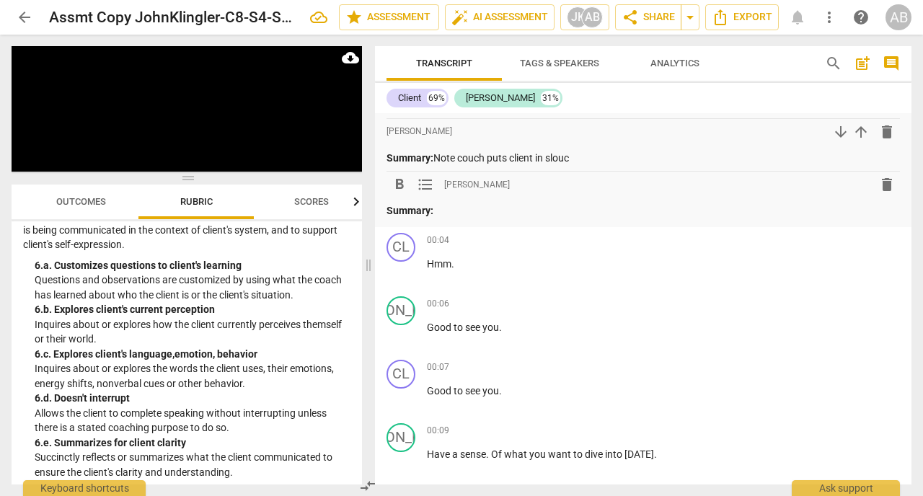
scroll to position [940, 0]
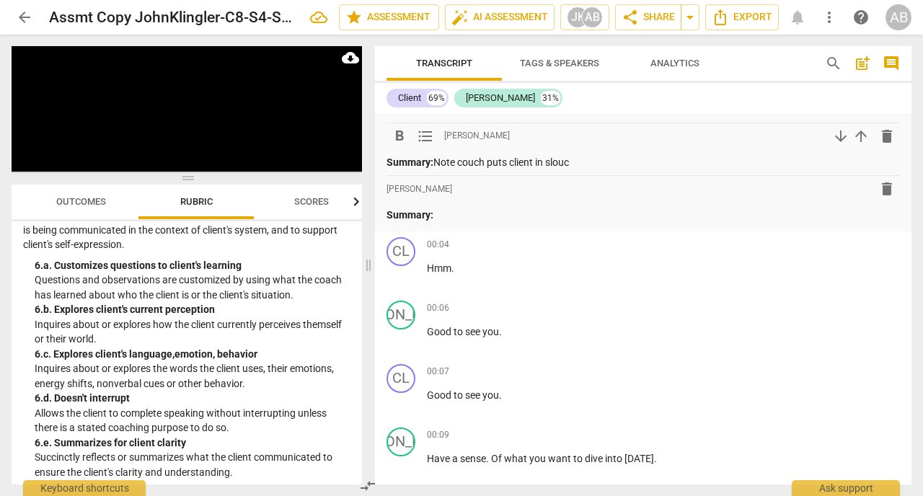
click at [583, 160] on p "Summary: Note couch puts client in slouc" at bounding box center [642, 162] width 513 height 15
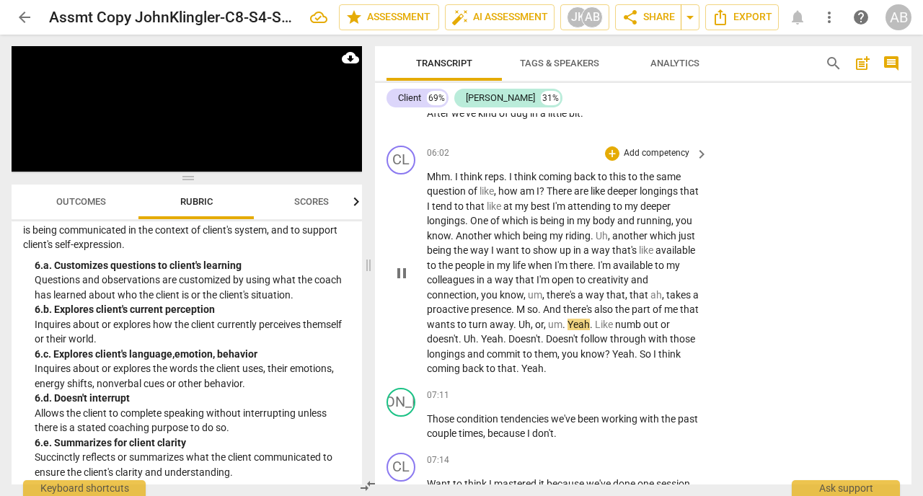
scroll to position [3621, 0]
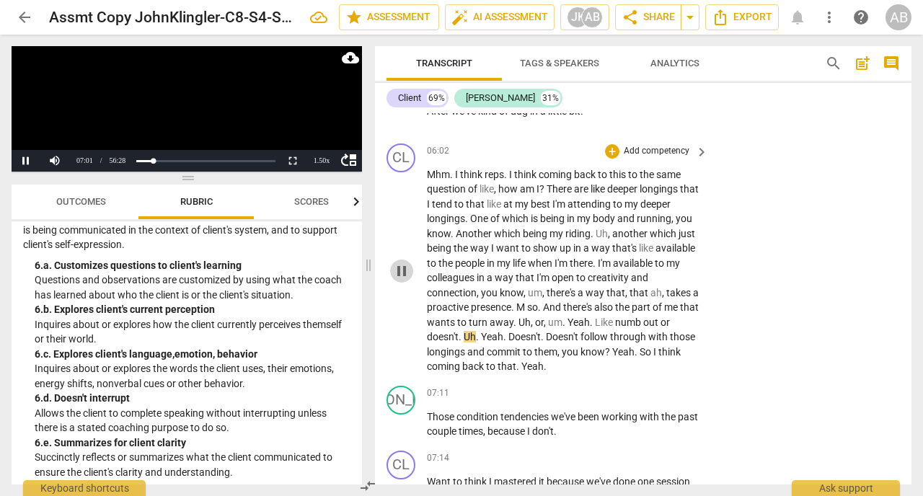
click at [403, 280] on span "pause" at bounding box center [401, 270] width 17 height 17
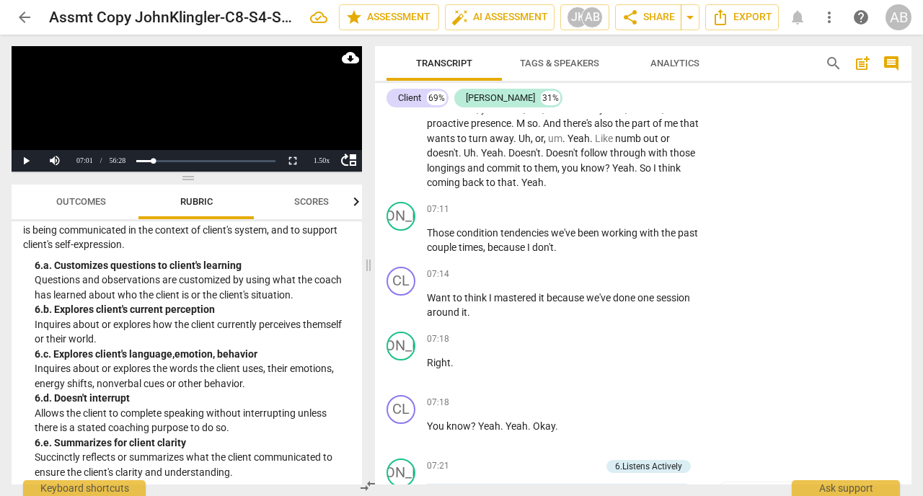
scroll to position [3808, 0]
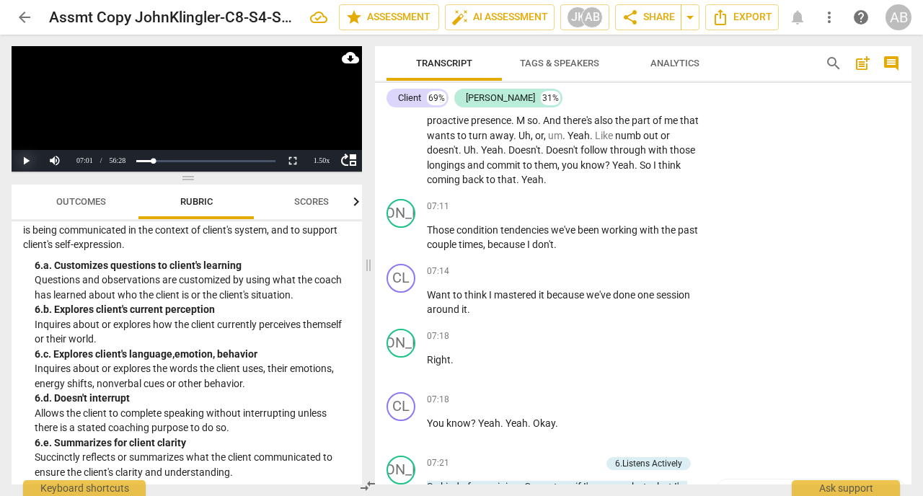
click at [22, 160] on button "Play" at bounding box center [26, 161] width 29 height 22
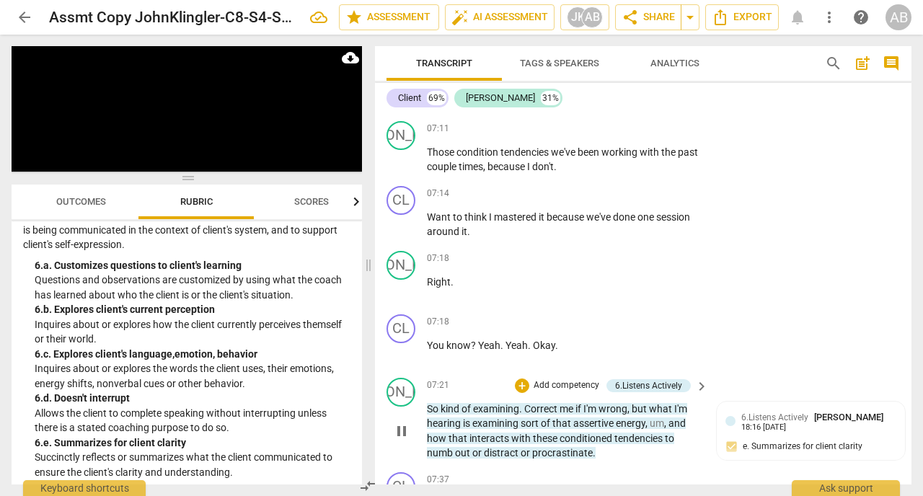
scroll to position [3885, 0]
click at [404, 440] on span "pause" at bounding box center [401, 431] width 17 height 17
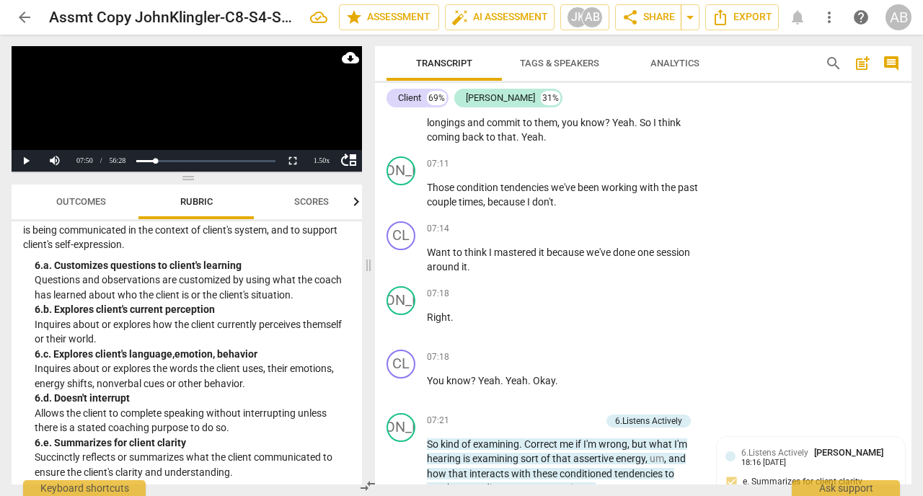
scroll to position [3852, 0]
click at [523, 141] on span "Yeah" at bounding box center [532, 136] width 22 height 12
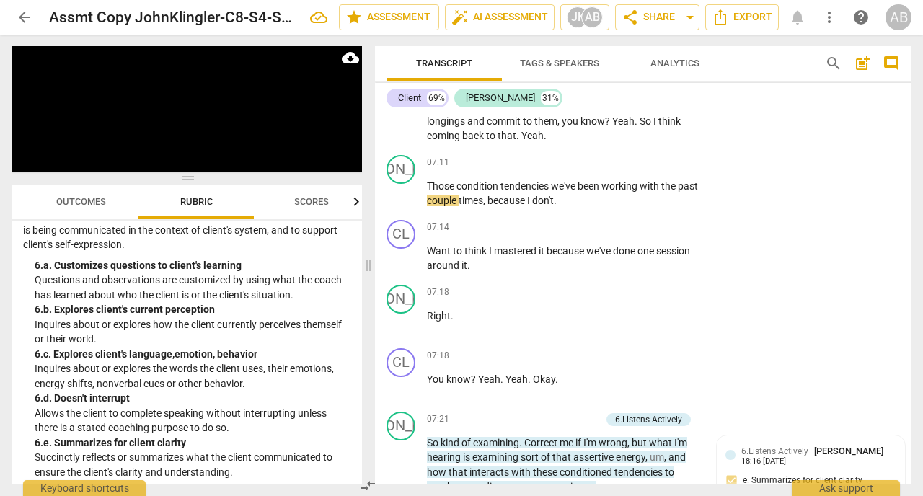
click at [640, 127] on span "So" at bounding box center [646, 121] width 14 height 12
click at [523, 141] on span "Yeah" at bounding box center [532, 136] width 22 height 12
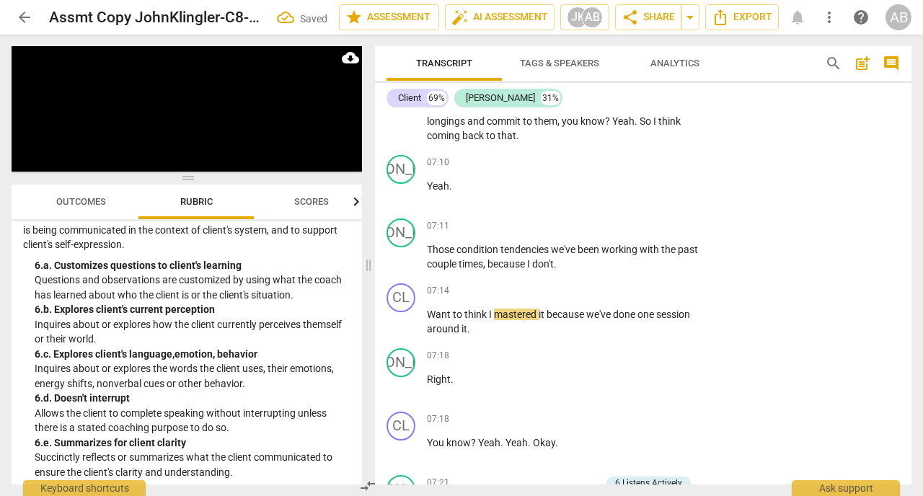
scroll to position [3915, 0]
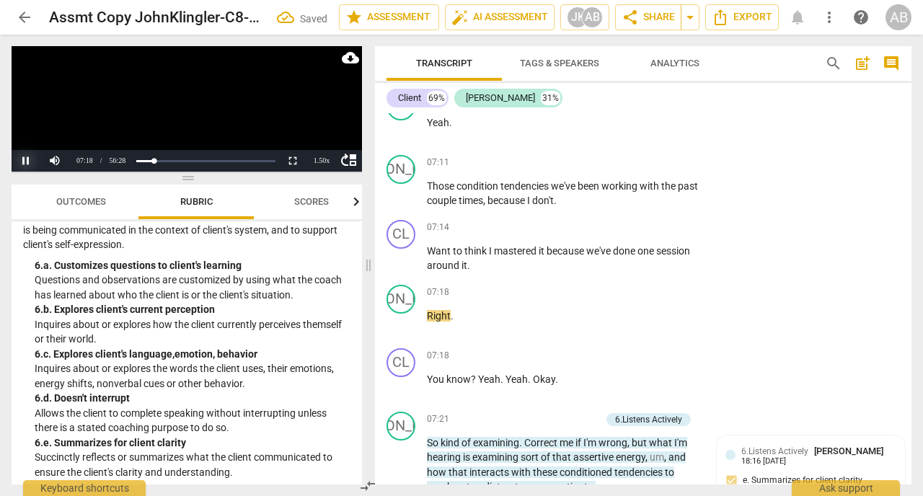
click at [24, 161] on button "Pause" at bounding box center [26, 161] width 29 height 22
click at [428, 192] on span "Those" at bounding box center [442, 186] width 30 height 12
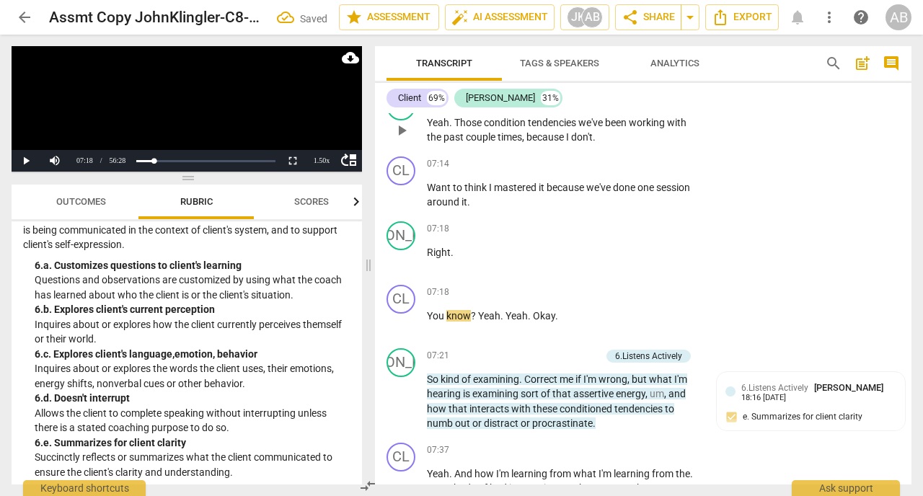
click at [526, 143] on span "," at bounding box center [524, 137] width 4 height 12
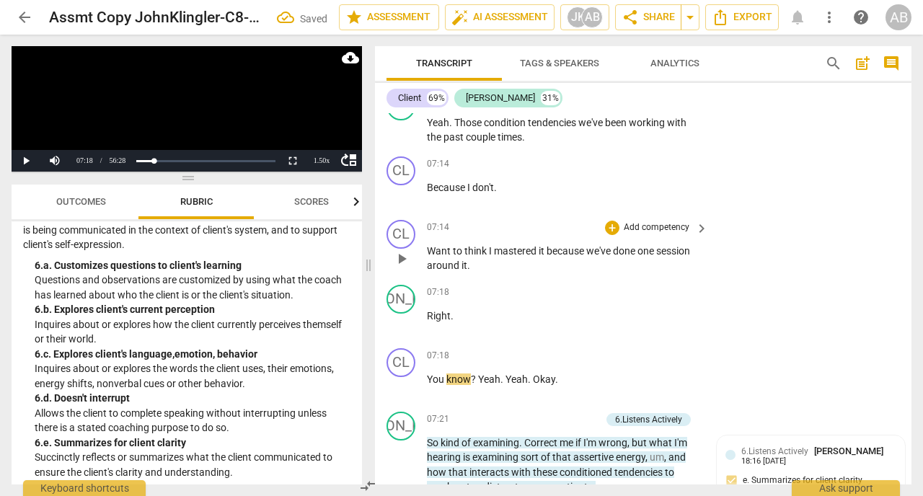
click at [427, 257] on span "Want" at bounding box center [440, 251] width 26 height 12
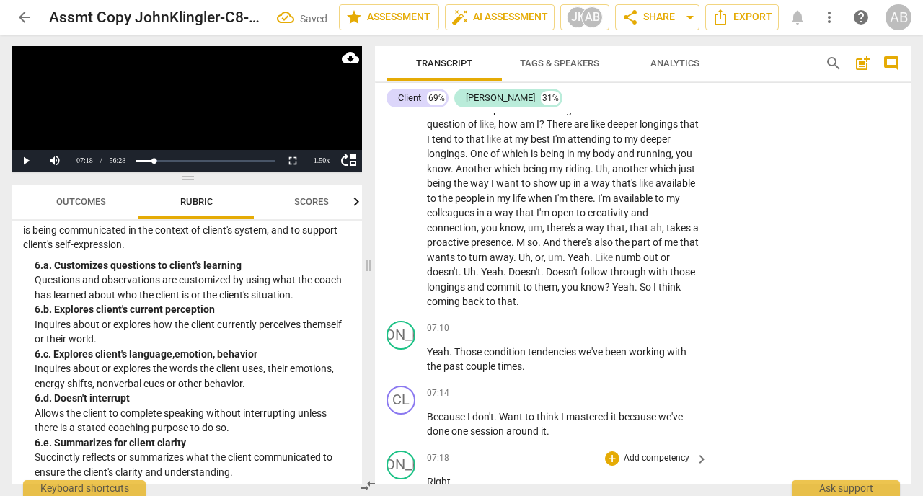
scroll to position [3683, 0]
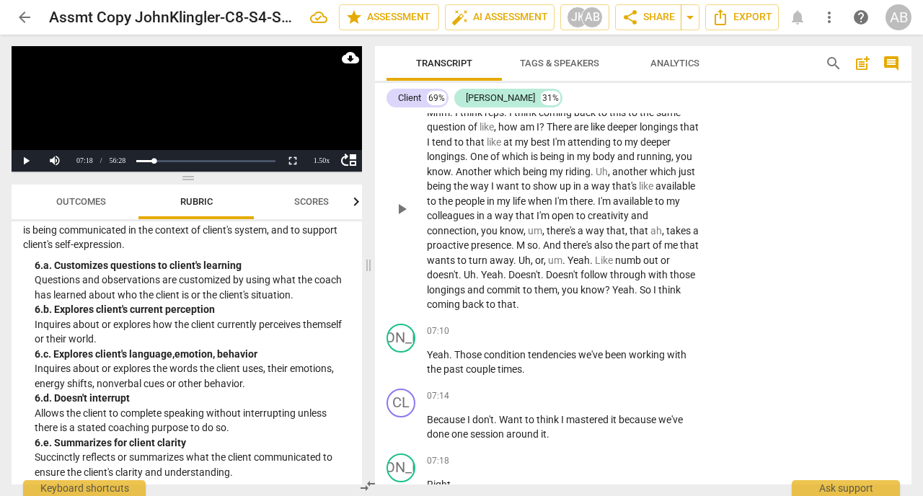
click at [616, 296] on span "Yeah" at bounding box center [623, 290] width 22 height 12
click at [324, 164] on div "1.50 x" at bounding box center [321, 161] width 29 height 22
click at [316, 94] on li "1x" at bounding box center [321, 96] width 29 height 16
click at [26, 161] on button "Play" at bounding box center [26, 161] width 29 height 22
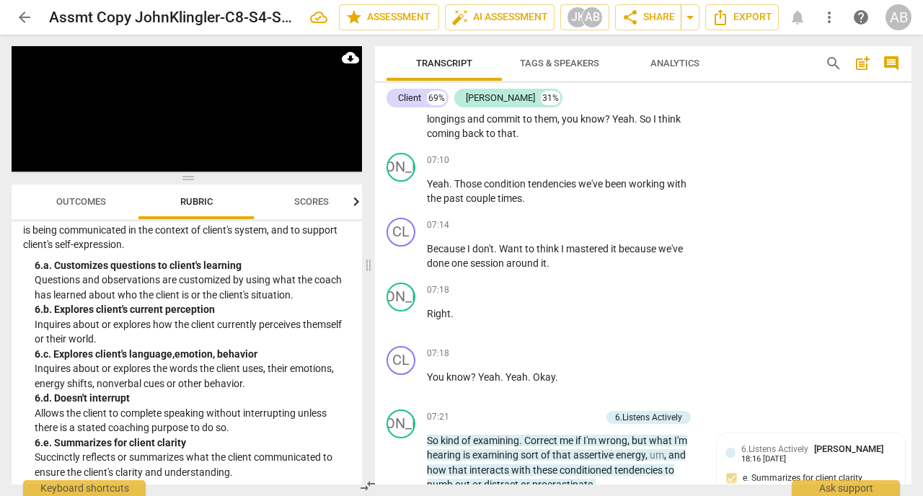
scroll to position [3814, 0]
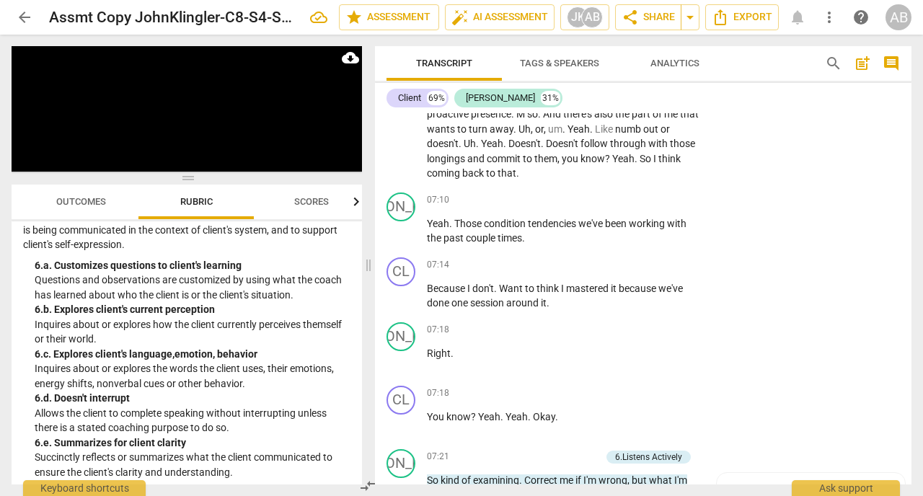
click at [564, 164] on span "you" at bounding box center [570, 159] width 19 height 12
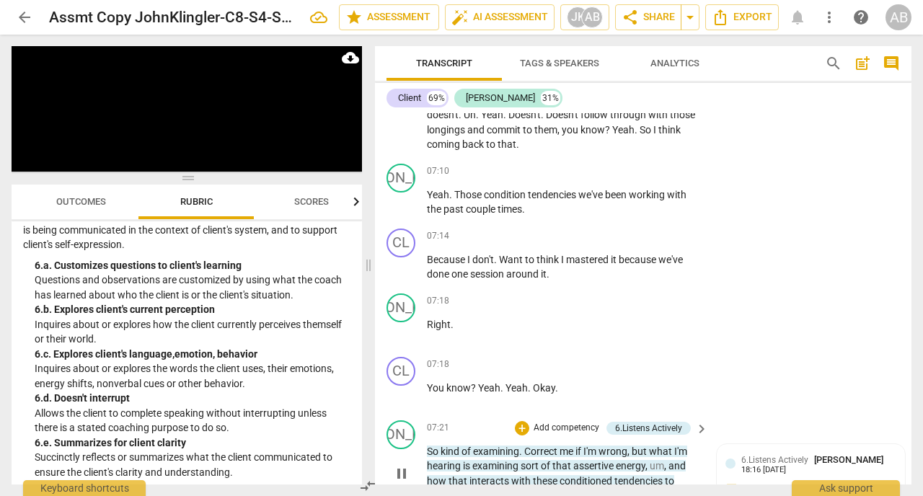
scroll to position [3840, 0]
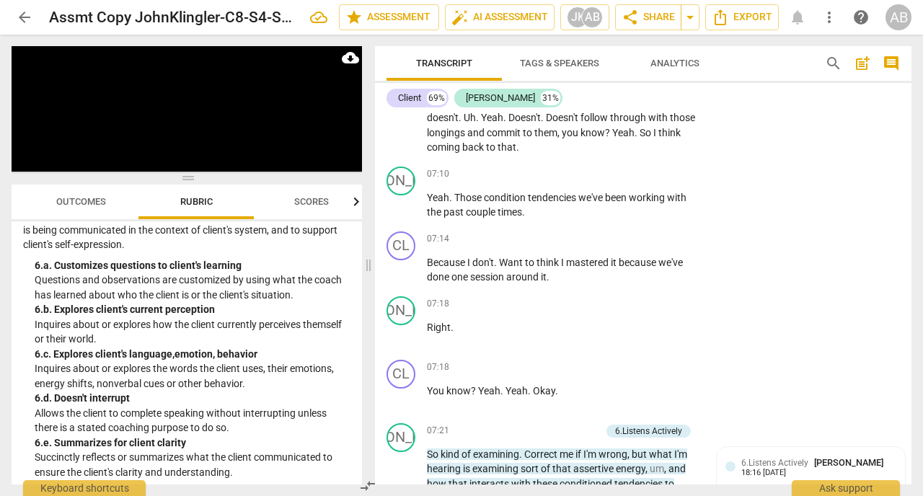
click at [614, 138] on span "Yeah" at bounding box center [623, 133] width 22 height 12
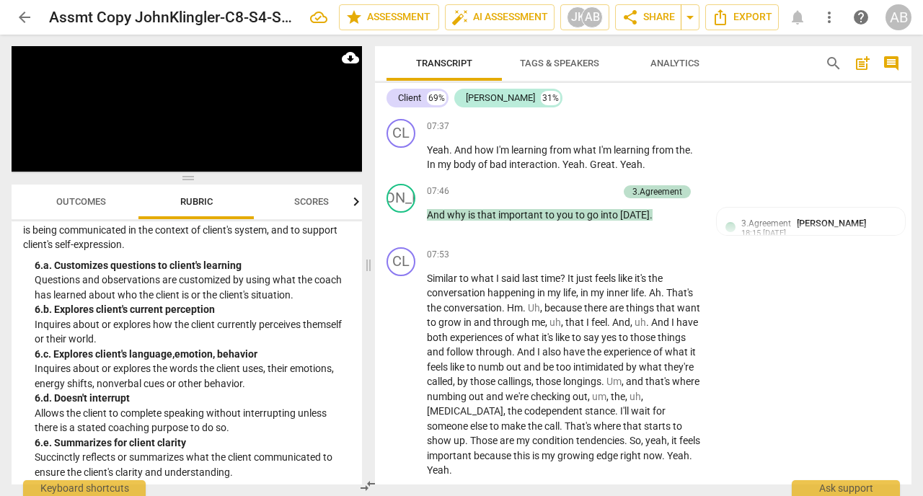
scroll to position [4240, 0]
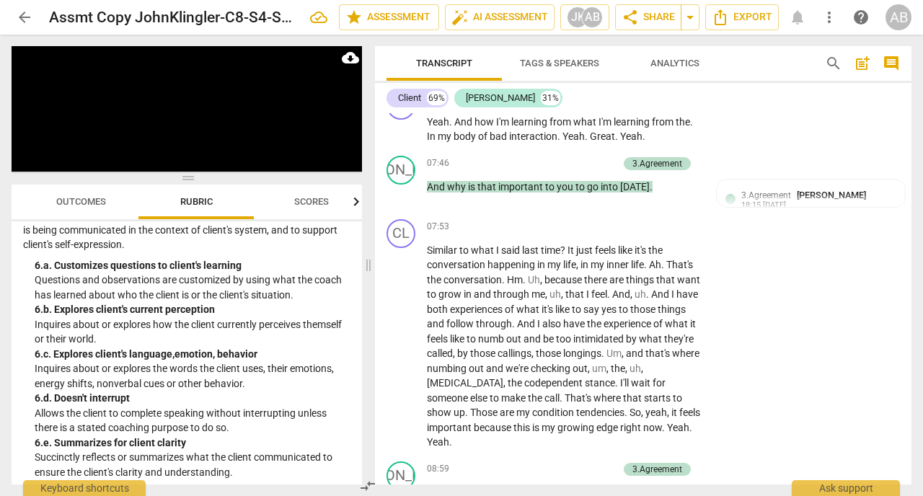
click at [807, 189] on div "JO play_arrow pause 07:46 + Add competency 3.Agreement keyboard_arrow_right And…" at bounding box center [643, 181] width 536 height 63
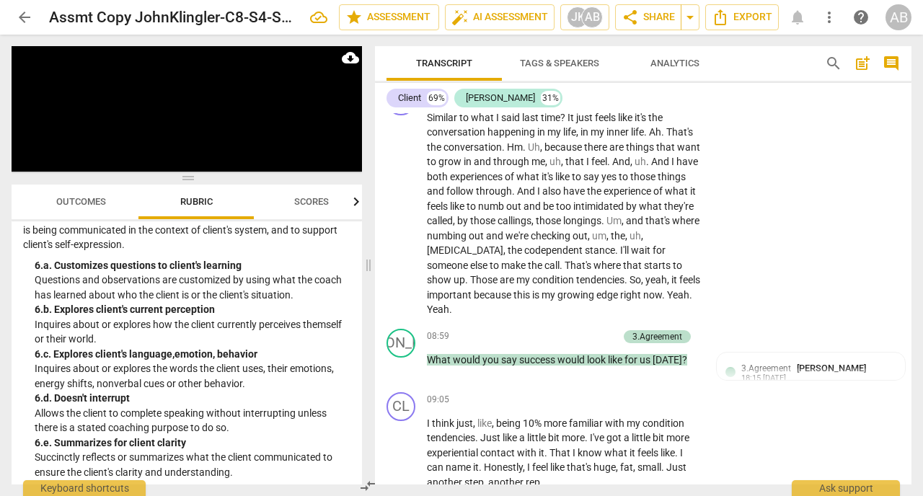
scroll to position [4407, 0]
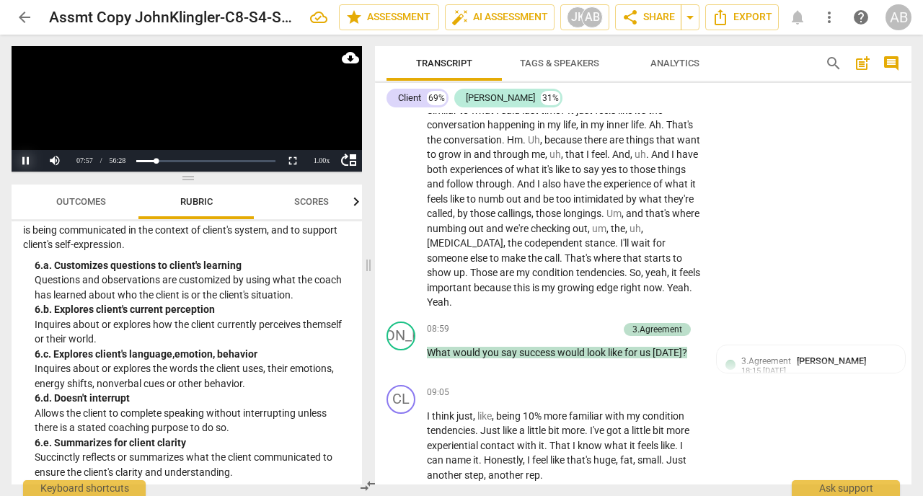
click at [29, 159] on button "Pause" at bounding box center [26, 161] width 29 height 22
